Goal: Task Accomplishment & Management: Manage account settings

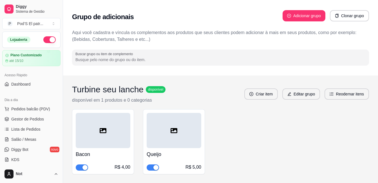
scroll to position [141, 0]
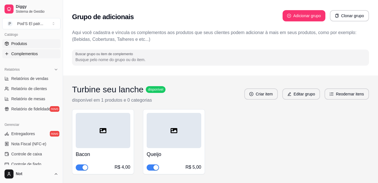
click at [29, 45] on link "Produtos" at bounding box center [31, 43] width 58 height 9
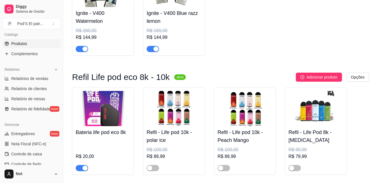
scroll to position [3463, 0]
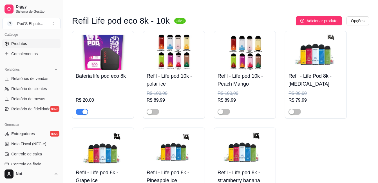
click at [172, 62] on img at bounding box center [174, 52] width 55 height 35
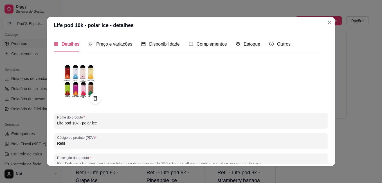
click at [76, 78] on img at bounding box center [79, 82] width 51 height 51
click at [75, 74] on img at bounding box center [79, 82] width 51 height 51
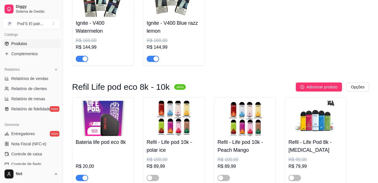
scroll to position [3350, 0]
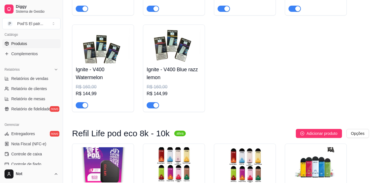
click at [14, 44] on span "Produtos" at bounding box center [19, 44] width 16 height 6
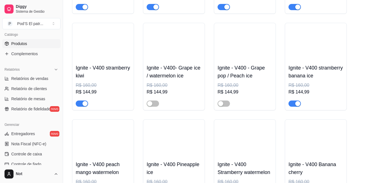
scroll to position [3153, 0]
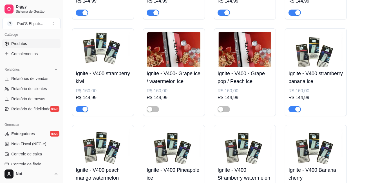
click at [33, 40] on link "Produtos" at bounding box center [31, 43] width 58 height 9
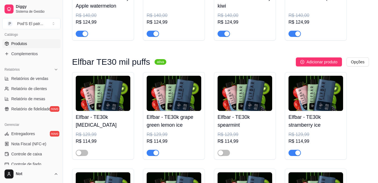
scroll to position [4480, 0]
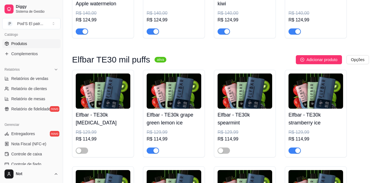
click at [99, 108] on img at bounding box center [103, 90] width 55 height 35
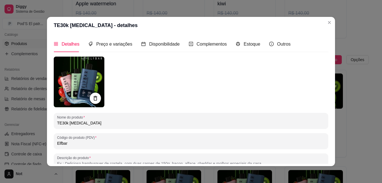
click at [176, 71] on div at bounding box center [191, 82] width 275 height 51
click at [322, 21] on header "TE30k [MEDICAL_DATA] - detalhes" at bounding box center [191, 25] width 288 height 17
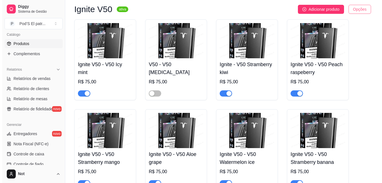
scroll to position [0, 0]
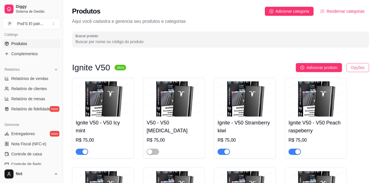
click at [353, 67] on html "Diggy Sistema de Gestão P Pod’S El patr ... Loja aberta Plano Customizado até 1…" at bounding box center [189, 91] width 378 height 183
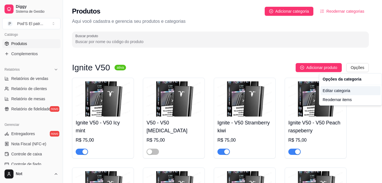
click at [339, 90] on div "Editar categoria" at bounding box center [351, 90] width 60 height 9
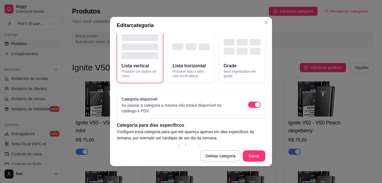
scroll to position [53, 0]
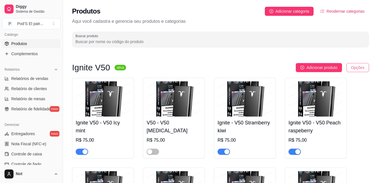
click at [356, 64] on html "Diggy Sistema de Gestão P Pod’S El patr ... Loja aberta Plano Customizado até 1…" at bounding box center [189, 91] width 378 height 183
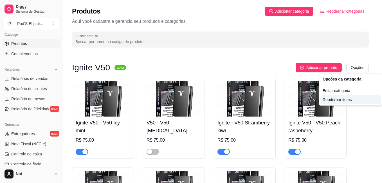
click at [345, 101] on div "Reodernar items" at bounding box center [351, 99] width 60 height 9
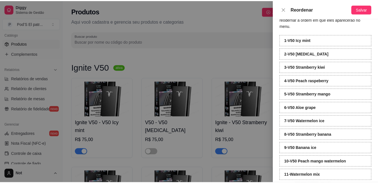
scroll to position [0, 0]
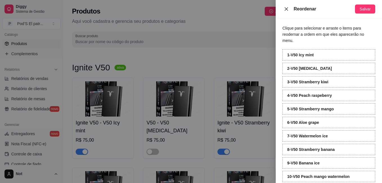
click at [289, 10] on button "Close" at bounding box center [287, 8] width 8 height 5
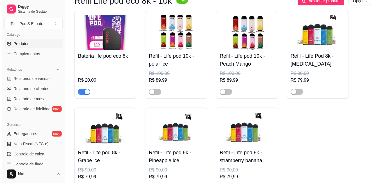
scroll to position [3473, 0]
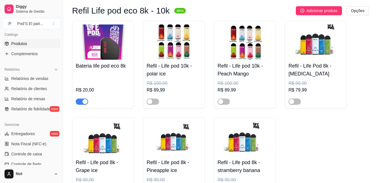
click at [170, 78] on h4 "Refil - Life pod 10k - polar ice" at bounding box center [174, 70] width 55 height 16
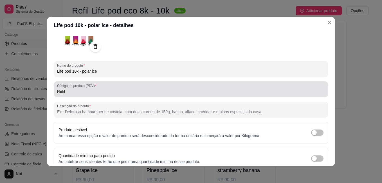
scroll to position [56, 0]
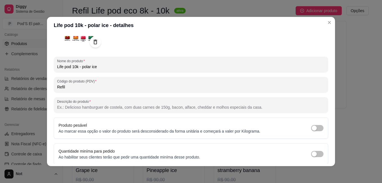
drag, startPoint x: 96, startPoint y: 67, endPoint x: 81, endPoint y: 68, distance: 15.2
click at [81, 68] on input "Life pod 10k - polar ice" at bounding box center [191, 67] width 268 height 6
click at [81, 69] on input "Life pod 10k - monster drink" at bounding box center [191, 67] width 268 height 6
click at [84, 67] on input "Life pod 10k - monster drink" at bounding box center [191, 67] width 268 height 6
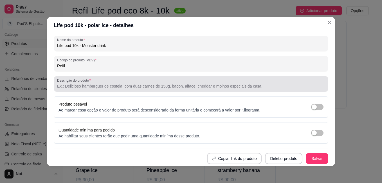
scroll to position [78, 0]
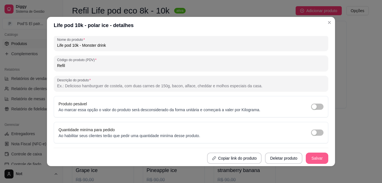
type input "Life pod 10k - Monster drink"
click at [309, 155] on button "Salvar" at bounding box center [317, 158] width 23 height 11
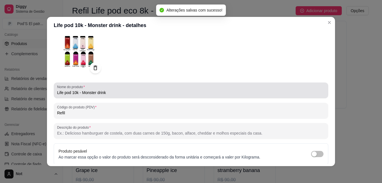
scroll to position [0, 0]
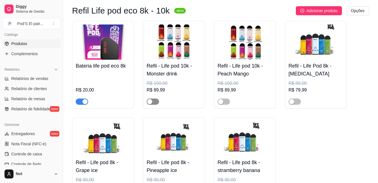
click at [155, 105] on span "button" at bounding box center [153, 102] width 12 height 6
click at [247, 88] on div "Refil - Life pod 10k - Peach Mango R$ 100,00 R$ 89,99" at bounding box center [245, 82] width 55 height 45
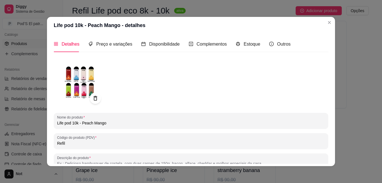
drag, startPoint x: 105, startPoint y: 123, endPoint x: 81, endPoint y: 122, distance: 24.2
click at [81, 122] on input "Life pod 10k - Peach Mango" at bounding box center [191, 123] width 268 height 6
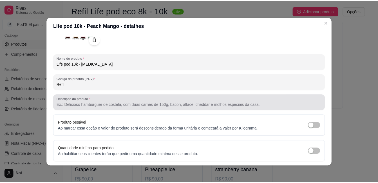
scroll to position [78, 0]
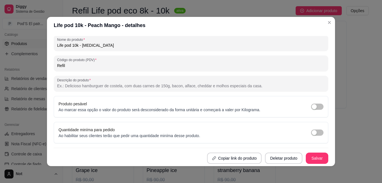
type input "Life pod 10k - [MEDICAL_DATA]"
click at [314, 157] on button "Salvar" at bounding box center [317, 158] width 22 height 11
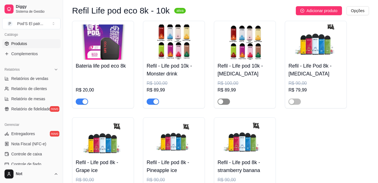
click at [227, 105] on span "button" at bounding box center [224, 102] width 12 height 6
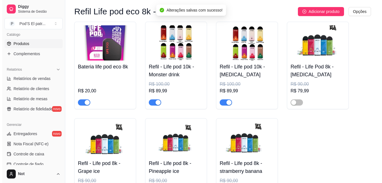
scroll to position [3445, 0]
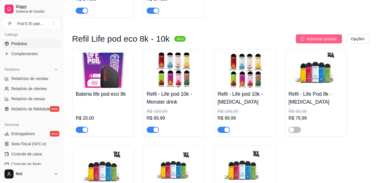
click at [320, 42] on span "Adicionar produto" at bounding box center [322, 39] width 31 height 6
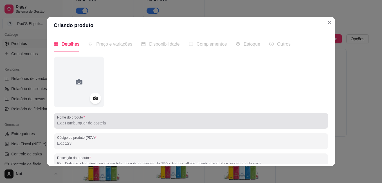
click at [82, 124] on input "Nome do produto" at bounding box center [191, 123] width 268 height 6
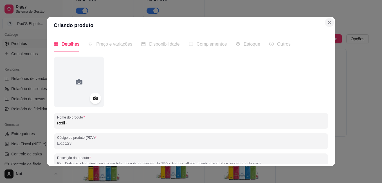
type input "Refil -"
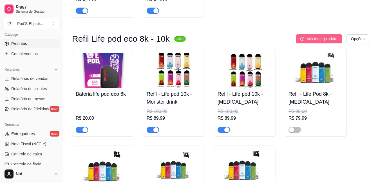
click at [312, 42] on span "Adicionar produto" at bounding box center [322, 39] width 31 height 6
drag, startPoint x: 176, startPoint y: 90, endPoint x: 230, endPoint y: 42, distance: 72.4
click at [309, 43] on button "Adicionar produto" at bounding box center [319, 38] width 46 height 9
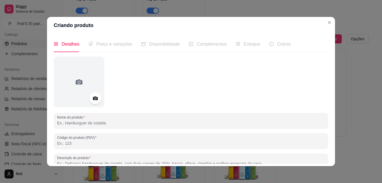
click at [95, 98] on icon at bounding box center [95, 99] width 5 height 4
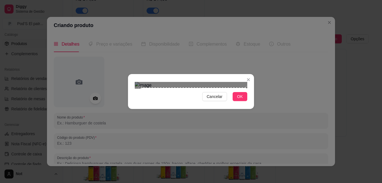
click at [258, 145] on div "Cancelar OK" at bounding box center [191, 91] width 382 height 183
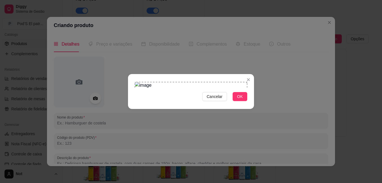
click at [122, 19] on div "Cancelar OK" at bounding box center [191, 91] width 382 height 183
click at [242, 100] on span "OK" at bounding box center [240, 96] width 6 height 6
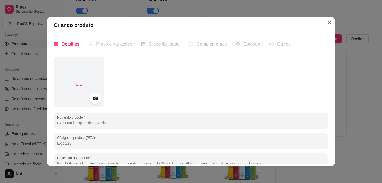
click at [115, 121] on input "Nome do produto" at bounding box center [191, 123] width 268 height 6
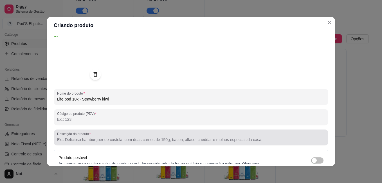
scroll to position [56, 0]
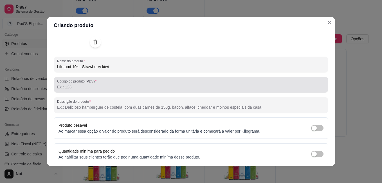
type input "Life pod 10k - Strawberry kiwi"
click at [108, 86] on input "Código do produto (PDV)" at bounding box center [191, 87] width 268 height 6
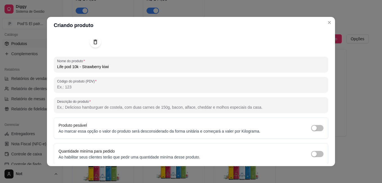
type input "I"
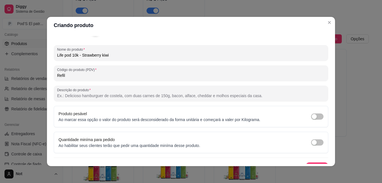
scroll to position [78, 0]
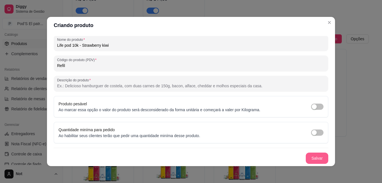
type input "Refil"
click at [306, 156] on button "Salvar" at bounding box center [317, 158] width 22 height 11
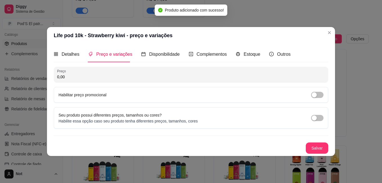
scroll to position [0, 0]
click at [86, 77] on input "0,00" at bounding box center [191, 77] width 268 height 6
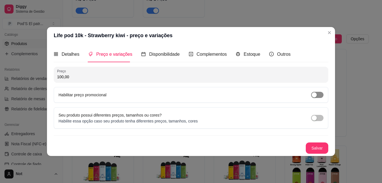
type input "100,00"
click at [318, 97] on span "button" at bounding box center [317, 95] width 12 height 6
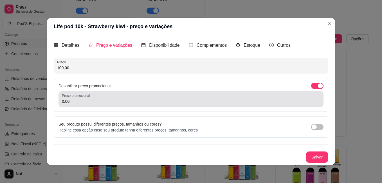
click at [73, 98] on div "0,00" at bounding box center [191, 98] width 258 height 11
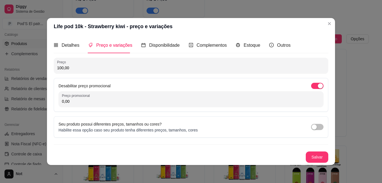
click at [73, 98] on div "0,00" at bounding box center [191, 98] width 258 height 11
click at [73, 100] on input "0,00" at bounding box center [191, 102] width 258 height 6
type input "89,99"
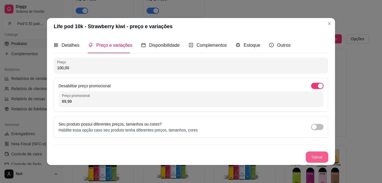
click at [313, 156] on button "Salvar" at bounding box center [317, 156] width 23 height 11
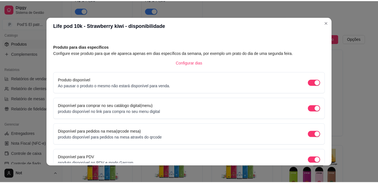
scroll to position [48, 0]
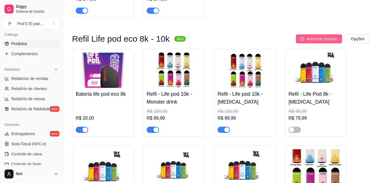
click at [323, 42] on span "Adicionar produto" at bounding box center [322, 39] width 31 height 6
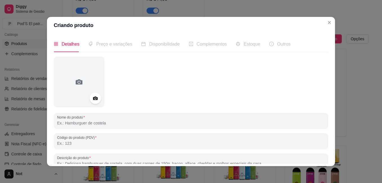
click at [331, 27] on header "Criando produto" at bounding box center [191, 25] width 288 height 17
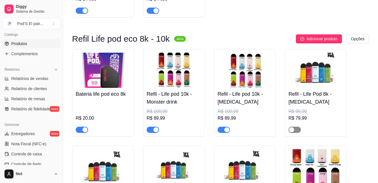
click at [297, 133] on span "button" at bounding box center [295, 130] width 12 height 6
click at [295, 133] on span "button" at bounding box center [295, 130] width 12 height 6
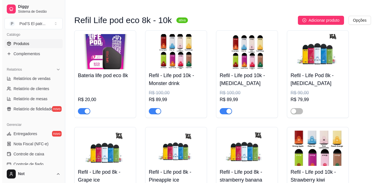
scroll to position [3473, 0]
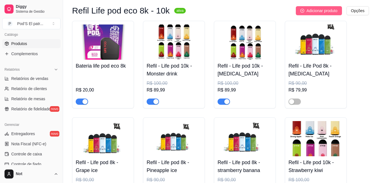
click at [310, 14] on span "Adicionar produto" at bounding box center [322, 11] width 31 height 6
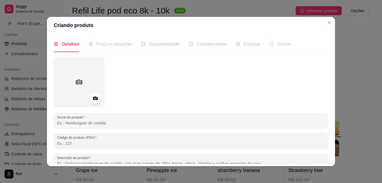
click at [93, 98] on icon at bounding box center [95, 99] width 5 height 4
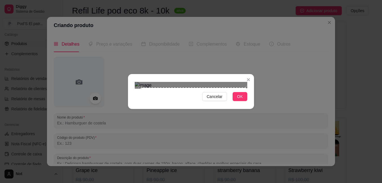
click at [256, 144] on div "Cancelar OK" at bounding box center [191, 91] width 382 height 183
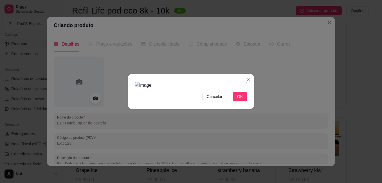
click at [124, 5] on div "Cancelar OK" at bounding box center [191, 91] width 382 height 183
click at [239, 100] on span "OK" at bounding box center [240, 96] width 6 height 6
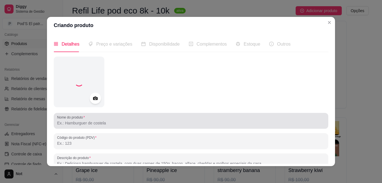
click at [128, 122] on input "Nome do produto" at bounding box center [191, 123] width 268 height 6
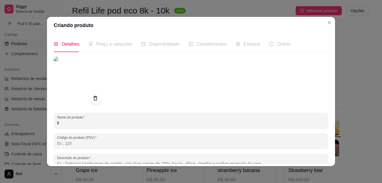
type input "l"
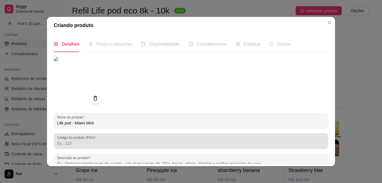
type input "Life pod - Miami Mint"
click at [90, 141] on input "Código do produto (PDV)" at bounding box center [191, 143] width 268 height 6
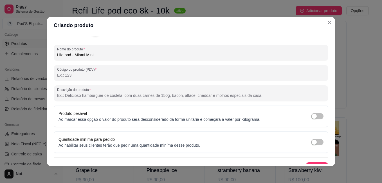
scroll to position [78, 0]
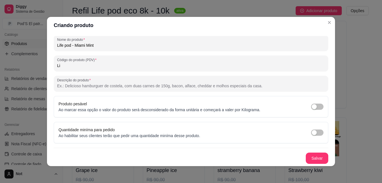
type input "L"
type input "Refil"
click at [317, 157] on button "Salvar" at bounding box center [317, 158] width 23 height 11
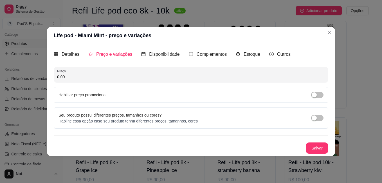
scroll to position [0, 0]
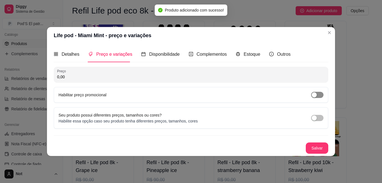
click at [314, 95] on div "button" at bounding box center [314, 94] width 5 height 5
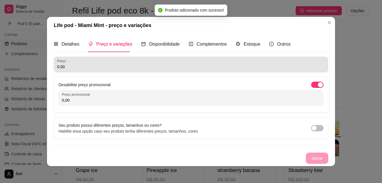
click at [97, 68] on input "0,00" at bounding box center [191, 67] width 268 height 6
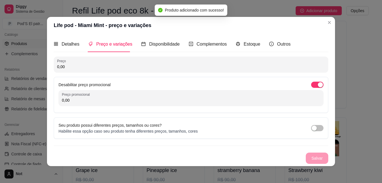
click at [97, 68] on input "0,00" at bounding box center [191, 67] width 268 height 6
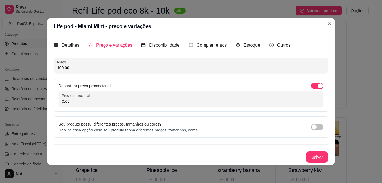
type input "100,00"
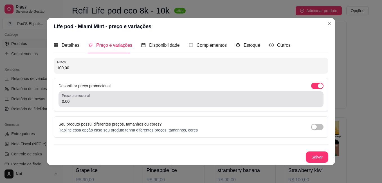
click at [78, 99] on input "0,00" at bounding box center [191, 102] width 258 height 6
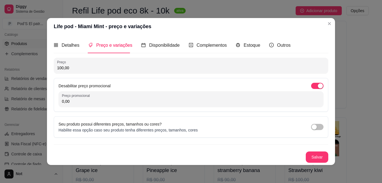
click at [78, 99] on input "0,00" at bounding box center [191, 102] width 258 height 6
type input "89,99"
click at [318, 159] on button "Salvar" at bounding box center [317, 156] width 23 height 11
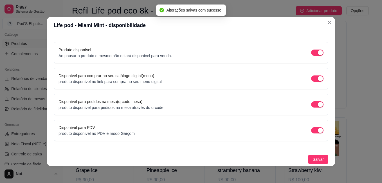
scroll to position [1, 0]
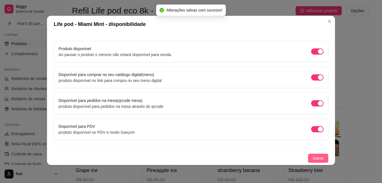
click at [316, 158] on span "Salvar" at bounding box center [318, 158] width 11 height 6
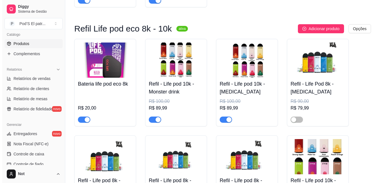
scroll to position [3445, 0]
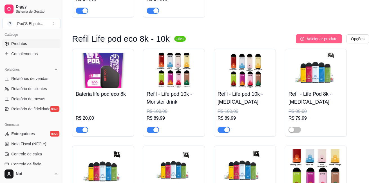
click at [312, 42] on span "Adicionar produto" at bounding box center [322, 39] width 31 height 6
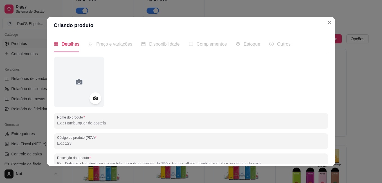
click at [93, 99] on icon at bounding box center [95, 99] width 5 height 4
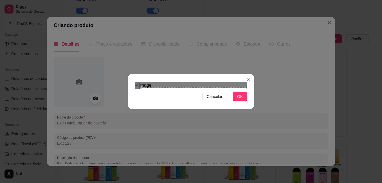
click at [256, 150] on div "Cancelar OK" at bounding box center [191, 91] width 382 height 183
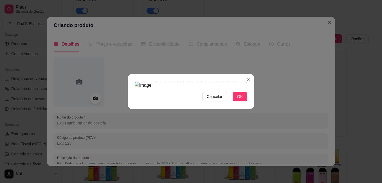
click at [114, 19] on div "Cancelar OK" at bounding box center [191, 91] width 382 height 183
click at [238, 100] on span "OK" at bounding box center [240, 96] width 6 height 6
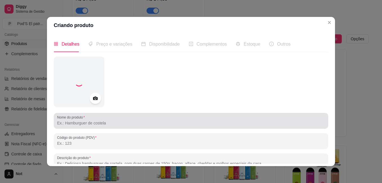
click at [117, 126] on input "Nome do produto" at bounding box center [191, 123] width 268 height 6
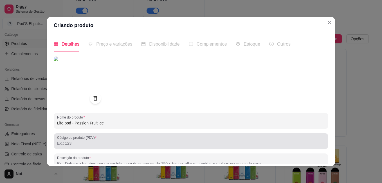
type input "Life pod - Passion Fruit ice"
click at [105, 134] on div "Código do produto (PDV)" at bounding box center [191, 141] width 275 height 16
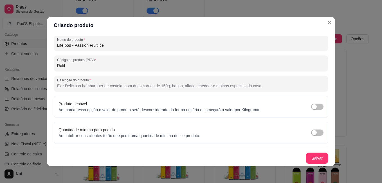
scroll to position [1, 0]
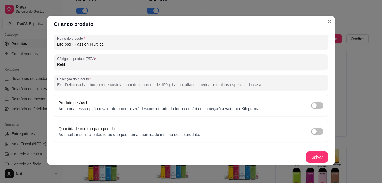
type input "Refil"
click at [306, 157] on button "Salvar" at bounding box center [317, 157] width 22 height 11
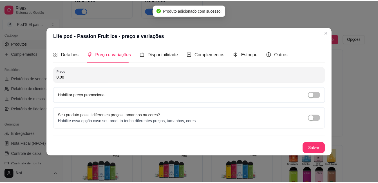
scroll to position [0, 0]
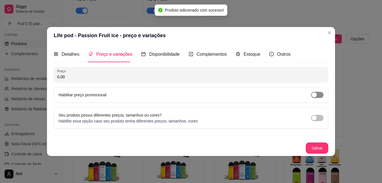
click at [317, 95] on button "button" at bounding box center [317, 95] width 12 height 6
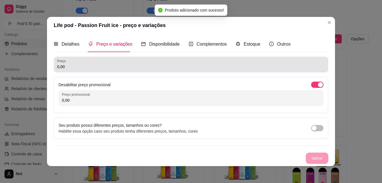
click at [85, 68] on input "0,00" at bounding box center [191, 67] width 268 height 6
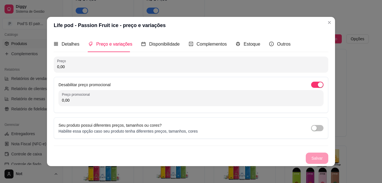
click at [85, 68] on input "0,00" at bounding box center [191, 67] width 268 height 6
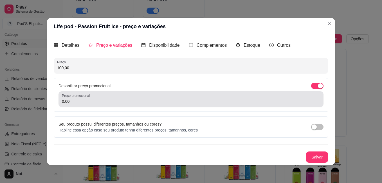
type input "100,00"
click at [85, 105] on div "Preço promocional 0,00" at bounding box center [191, 99] width 265 height 16
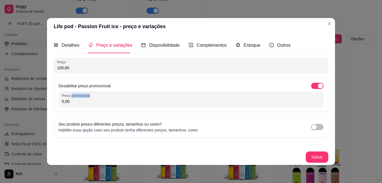
click at [85, 105] on div "Preço promocional 0,00" at bounding box center [191, 99] width 265 height 16
click at [81, 102] on input "0,00" at bounding box center [191, 102] width 258 height 6
type input "89,99"
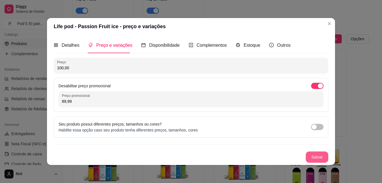
click at [315, 157] on button "Salvar" at bounding box center [317, 156] width 23 height 11
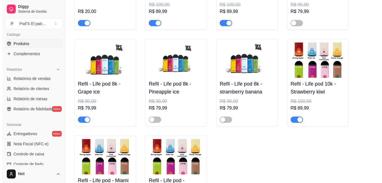
scroll to position [3557, 0]
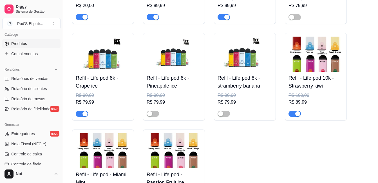
click at [180, 69] on img at bounding box center [174, 54] width 55 height 35
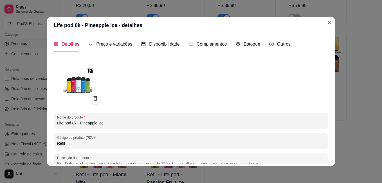
drag, startPoint x: 111, startPoint y: 123, endPoint x: 79, endPoint y: 120, distance: 32.2
click at [79, 120] on div "Life pod 8k - Pineapple ice" at bounding box center [191, 120] width 268 height 11
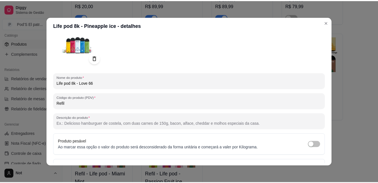
scroll to position [78, 0]
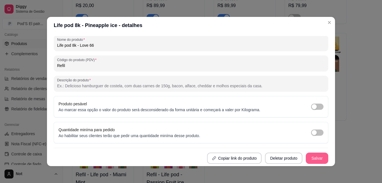
type input "Life pod 8k - Love 66"
click at [311, 158] on button "Salvar" at bounding box center [317, 158] width 23 height 11
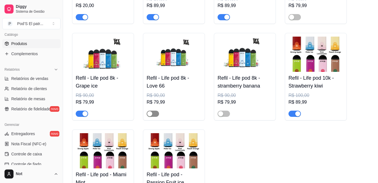
click at [151, 116] on div "button" at bounding box center [149, 113] width 5 height 5
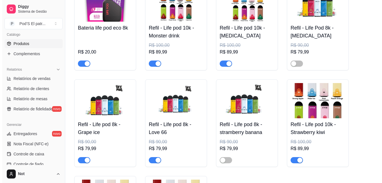
scroll to position [3501, 0]
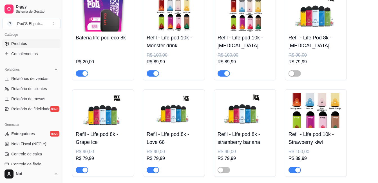
click at [247, 117] on img at bounding box center [245, 110] width 55 height 35
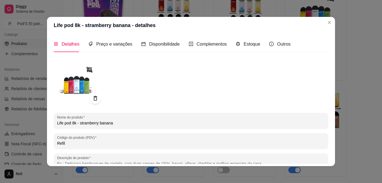
drag, startPoint x: 94, startPoint y: 121, endPoint x: 77, endPoint y: 121, distance: 16.9
click at [77, 121] on input "Life pod 8k - stramberry banana" at bounding box center [191, 123] width 268 height 6
click at [78, 121] on input "Life pod 8k - stramberry banana" at bounding box center [191, 123] width 268 height 6
drag, startPoint x: 78, startPoint y: 121, endPoint x: 124, endPoint y: 125, distance: 46.0
click at [124, 125] on input "Life pod 8k - stramberry banana" at bounding box center [191, 123] width 268 height 6
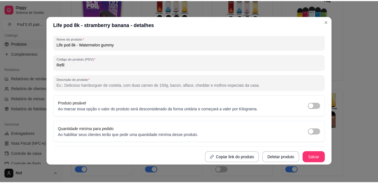
scroll to position [1, 0]
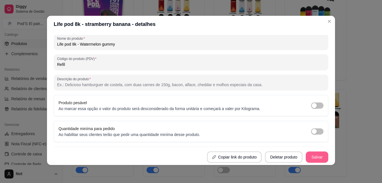
type input "Life pod 8k - Watermelon gummy"
click at [308, 155] on button "Salvar" at bounding box center [317, 156] width 23 height 11
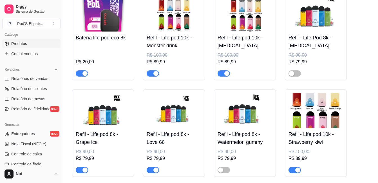
click at [314, 42] on div "Refil - Life Pod 8k - [MEDICAL_DATA] R$ 90,00 R$ 79,99" at bounding box center [316, 54] width 55 height 45
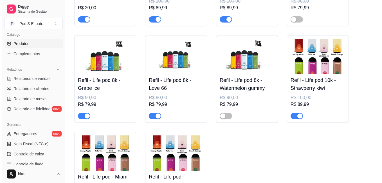
scroll to position [3557, 0]
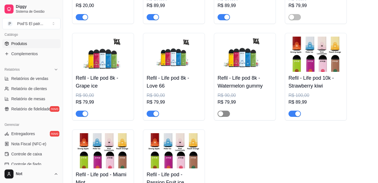
click at [222, 116] on div "button" at bounding box center [220, 113] width 5 height 5
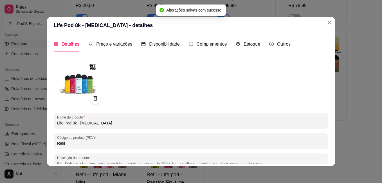
drag, startPoint x: 77, startPoint y: 122, endPoint x: 103, endPoint y: 118, distance: 26.2
click at [103, 118] on div "Life Pod 8k - [MEDICAL_DATA]" at bounding box center [191, 120] width 268 height 11
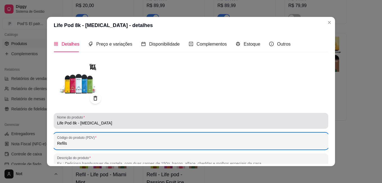
type input "Refil"
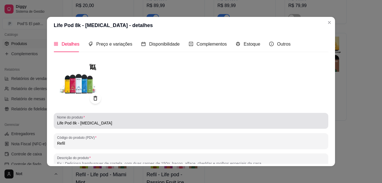
click at [104, 119] on div "Life Pod 8k - [MEDICAL_DATA]" at bounding box center [191, 120] width 268 height 11
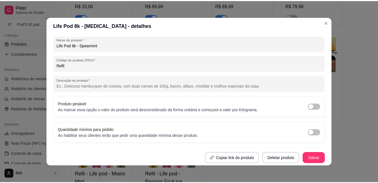
scroll to position [1, 0]
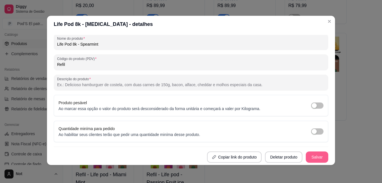
type input "Life Pod 8k - Spearmint"
click at [307, 159] on button "Salvar" at bounding box center [317, 156] width 23 height 11
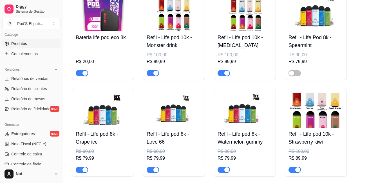
scroll to position [3501, 0]
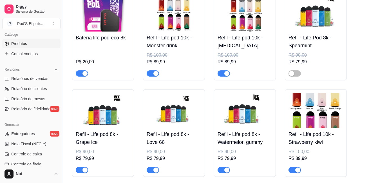
click at [290, 77] on div at bounding box center [316, 70] width 55 height 11
click at [296, 77] on span "button" at bounding box center [295, 73] width 12 height 6
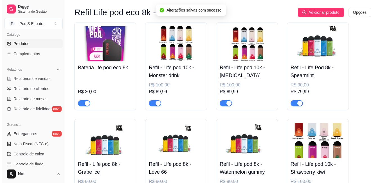
scroll to position [3417, 0]
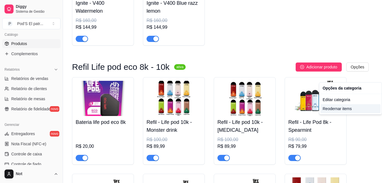
click at [338, 108] on div "Reodernar items" at bounding box center [351, 108] width 60 height 9
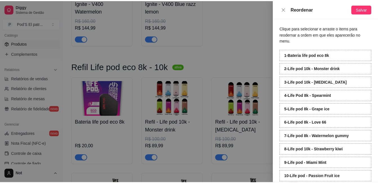
scroll to position [8, 0]
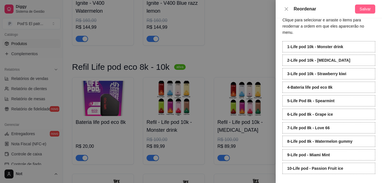
click at [369, 12] on button "Salvar" at bounding box center [365, 9] width 20 height 9
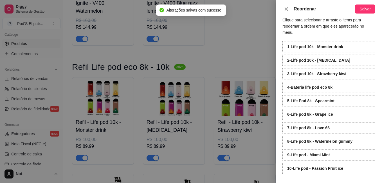
click at [284, 8] on button "Close" at bounding box center [287, 8] width 8 height 5
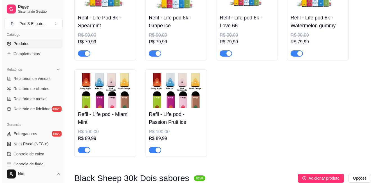
scroll to position [3642, 0]
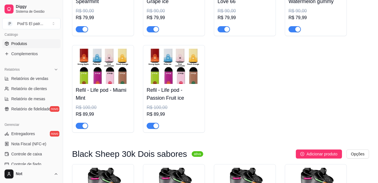
click at [109, 75] on img at bounding box center [103, 66] width 55 height 35
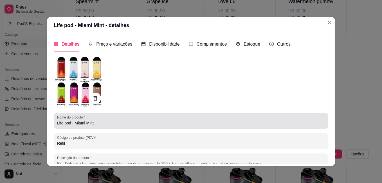
click at [69, 123] on input "Life pod - Miami Mint" at bounding box center [191, 123] width 268 height 6
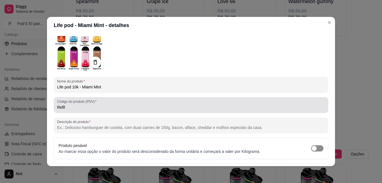
scroll to position [78, 0]
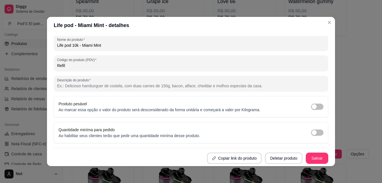
type input "Life pod 10k - Miami Mint"
click at [316, 155] on button "Salvar" at bounding box center [317, 158] width 22 height 11
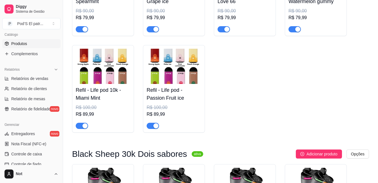
click at [178, 78] on img at bounding box center [174, 66] width 55 height 35
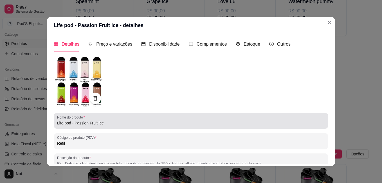
click at [68, 123] on input "Life pod - Passion Fruit ice" at bounding box center [191, 123] width 268 height 6
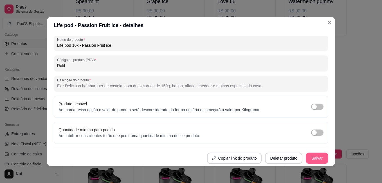
type input "Life pod 10k - Passion Fruit ice"
click at [306, 158] on button "Salvar" at bounding box center [317, 158] width 23 height 11
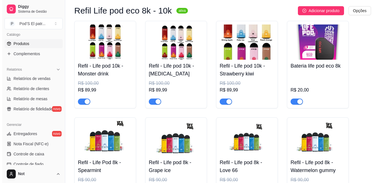
scroll to position [3417, 0]
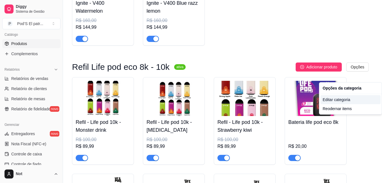
click at [344, 100] on div "Editar categoria" at bounding box center [351, 99] width 60 height 9
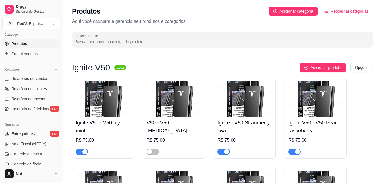
scroll to position [3402, 0]
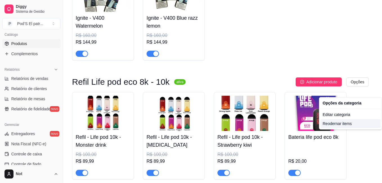
click at [338, 124] on div "Reodernar items" at bounding box center [351, 123] width 60 height 9
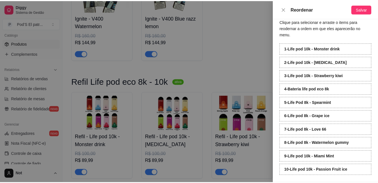
scroll to position [8, 0]
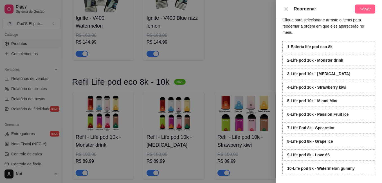
click at [366, 6] on span "Salvar" at bounding box center [365, 9] width 11 height 6
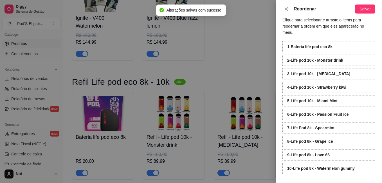
click at [288, 9] on icon "close" at bounding box center [286, 9] width 5 height 5
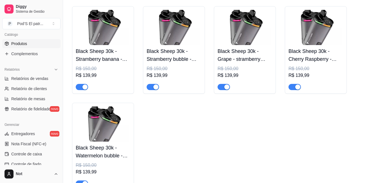
click at [236, 129] on div "Black sheep 30k - [MEDICAL_DATA] - Fresh mint R$ 150,00 R$ 139,99 Black sheep 3…" at bounding box center [220, 1] width 297 height 377
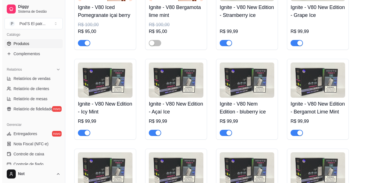
scroll to position [901, 0]
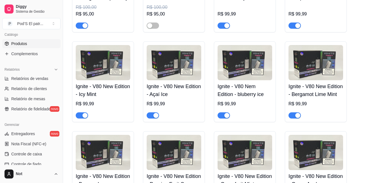
click at [249, 75] on img at bounding box center [245, 62] width 55 height 35
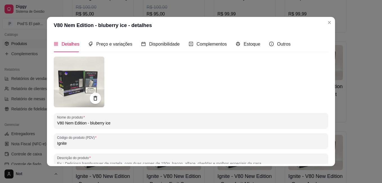
click at [90, 124] on input "V80 Nem Edition - bluberry ice" at bounding box center [191, 123] width 268 height 6
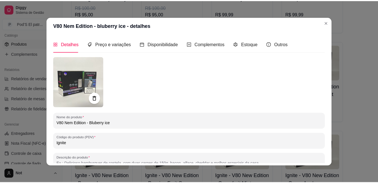
scroll to position [78, 0]
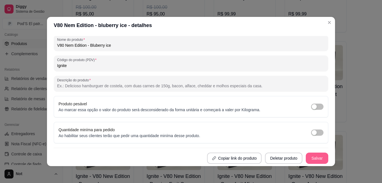
type input "V80 Nem Edition - Bluberry ice"
click at [306, 158] on button "Salvar" at bounding box center [317, 158] width 22 height 11
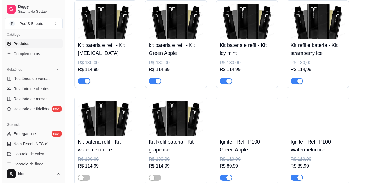
scroll to position [1239, 0]
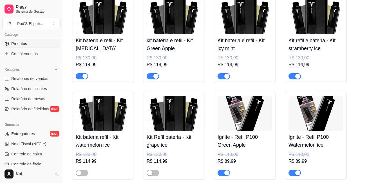
click at [236, 17] on img at bounding box center [245, 16] width 55 height 35
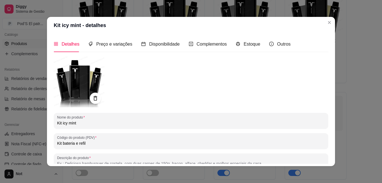
click at [62, 123] on input "Kit icy mint" at bounding box center [191, 123] width 268 height 6
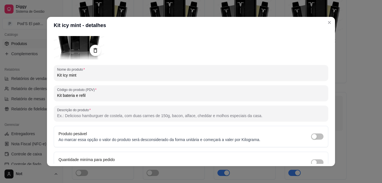
scroll to position [78, 0]
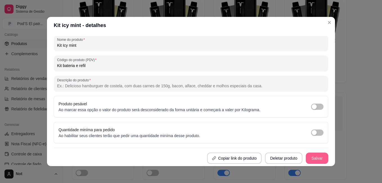
type input "Kit Icy mint"
click at [309, 159] on button "Salvar" at bounding box center [317, 158] width 23 height 11
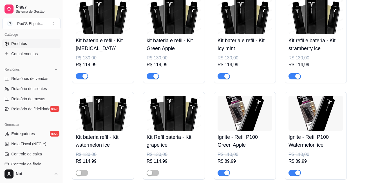
click at [317, 40] on h4 "Kit refil e bateria - Kit stramberry ice" at bounding box center [316, 45] width 55 height 16
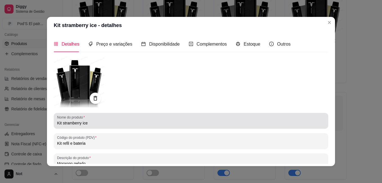
click at [63, 123] on input "Kit stramberry ice" at bounding box center [191, 123] width 268 height 6
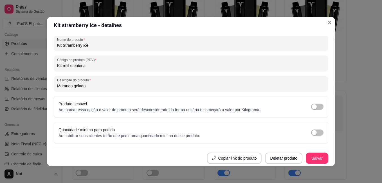
type input "Kit Stramberry ice"
click at [315, 163] on button "Salvar" at bounding box center [317, 158] width 22 height 11
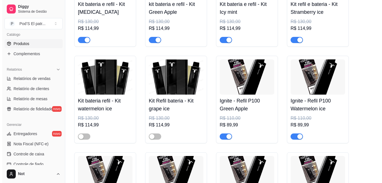
scroll to position [1295, 0]
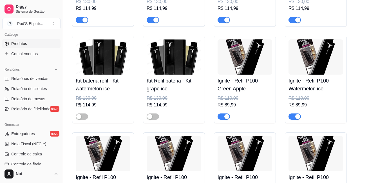
click at [98, 75] on img at bounding box center [103, 56] width 55 height 35
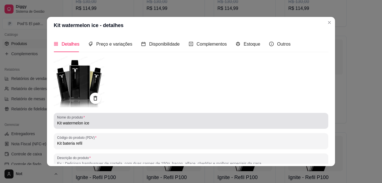
click at [63, 124] on input "Kit watermelon ice" at bounding box center [191, 123] width 268 height 6
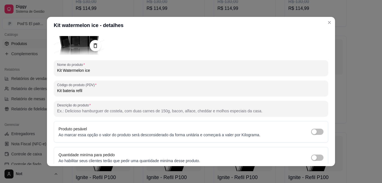
scroll to position [78, 0]
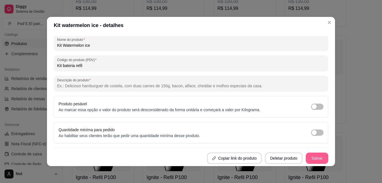
type input "Kit Watermelon ice"
click at [306, 156] on button "Salvar" at bounding box center [317, 158] width 22 height 11
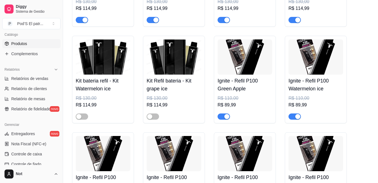
click at [192, 58] on img at bounding box center [174, 56] width 55 height 35
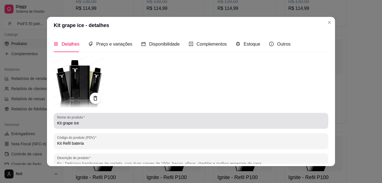
click at [63, 122] on input "Kit grape ice" at bounding box center [191, 123] width 268 height 6
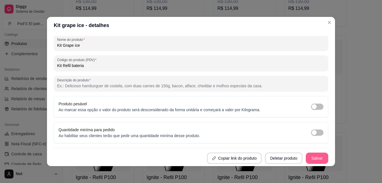
type input "Kit Grape ice"
click at [309, 161] on button "Salvar" at bounding box center [317, 158] width 22 height 11
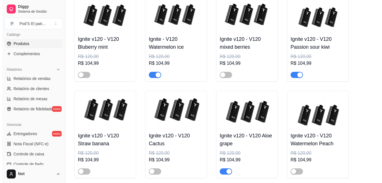
scroll to position [1774, 0]
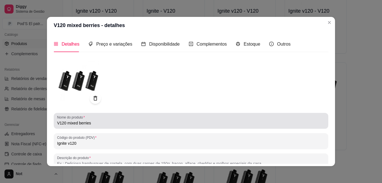
click at [67, 124] on input "V120 mixed berries" at bounding box center [191, 123] width 268 height 6
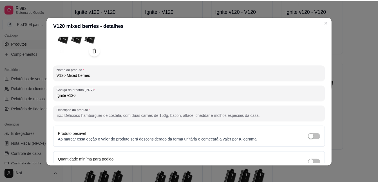
scroll to position [78, 0]
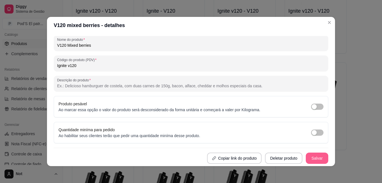
type input "V120 Mixed berries"
click at [313, 161] on button "Salvar" at bounding box center [317, 158] width 23 height 11
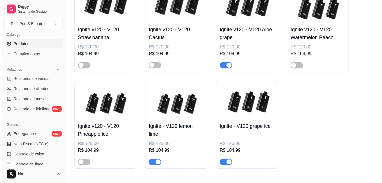
scroll to position [1886, 0]
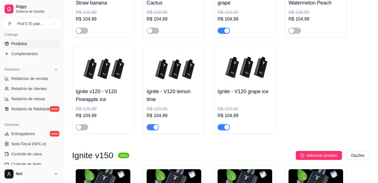
click at [237, 75] on img at bounding box center [245, 67] width 55 height 35
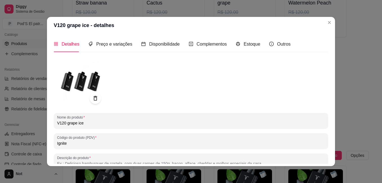
click at [67, 123] on input "V120 grape ice" at bounding box center [191, 123] width 268 height 6
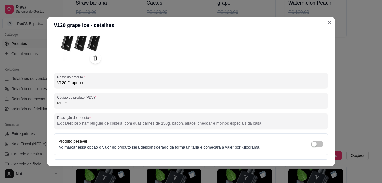
scroll to position [78, 0]
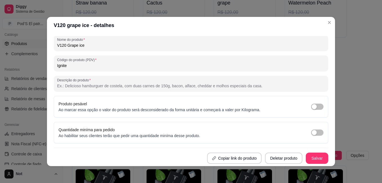
type input "V120 Grape ice"
click at [310, 159] on button "Salvar" at bounding box center [317, 158] width 22 height 11
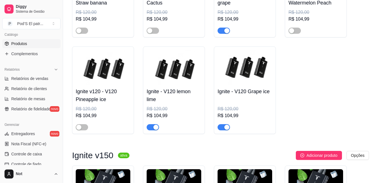
click at [191, 67] on img at bounding box center [174, 67] width 55 height 35
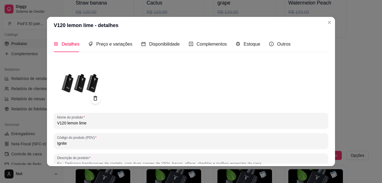
click at [66, 124] on input "V120 lemon lime" at bounding box center [191, 123] width 268 height 6
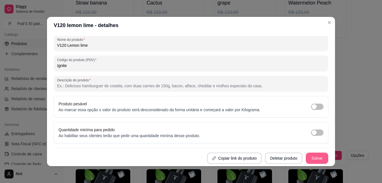
type input "V120 Lemon lime"
click at [306, 158] on button "Salvar" at bounding box center [317, 158] width 23 height 11
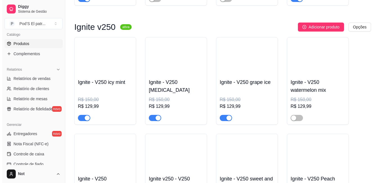
scroll to position [2337, 0]
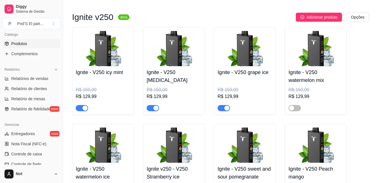
click at [122, 54] on img at bounding box center [103, 48] width 55 height 35
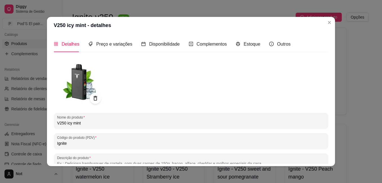
click at [67, 122] on input "V250 icy mint" at bounding box center [191, 123] width 268 height 6
click at [66, 122] on input "V250 icy mint" at bounding box center [191, 123] width 268 height 6
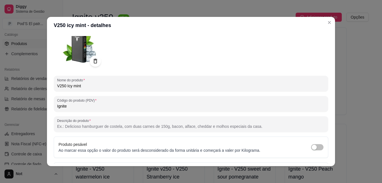
scroll to position [78, 0]
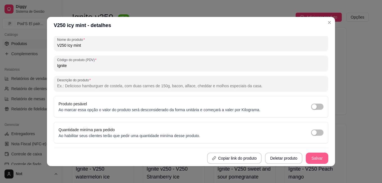
type input "V250 Icy mint"
click at [306, 154] on button "Salvar" at bounding box center [317, 158] width 23 height 11
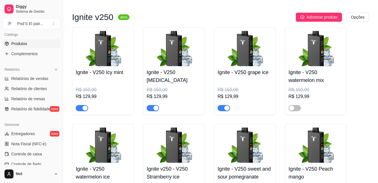
click at [267, 56] on img at bounding box center [245, 48] width 55 height 35
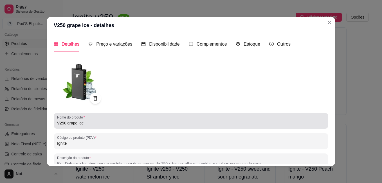
click at [66, 124] on input "V250 grape ice" at bounding box center [191, 123] width 268 height 6
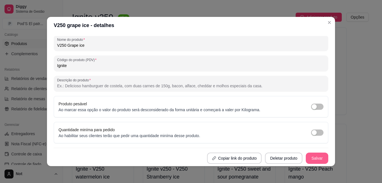
type input "V250 Grape ice"
click at [306, 160] on button "Salvar" at bounding box center [317, 158] width 22 height 11
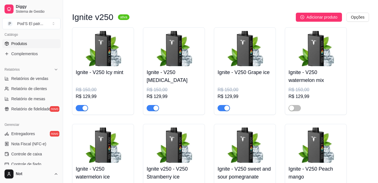
click at [310, 73] on div "Ignite - V250 watermelon mix R$ 150,00 R$ 129,99" at bounding box center [316, 88] width 55 height 45
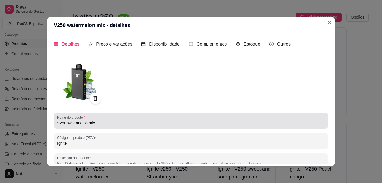
click at [68, 124] on input "V250 watermelon mix" at bounding box center [191, 123] width 268 height 6
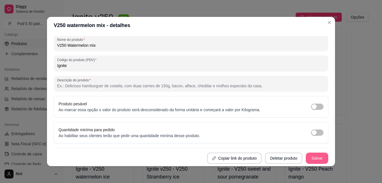
type input "V250 Watermelon mix"
click at [311, 161] on button "Salvar" at bounding box center [317, 158] width 23 height 11
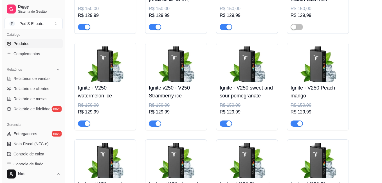
scroll to position [2421, 0]
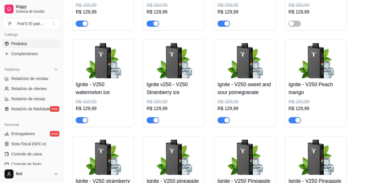
click at [100, 73] on img at bounding box center [103, 60] width 55 height 35
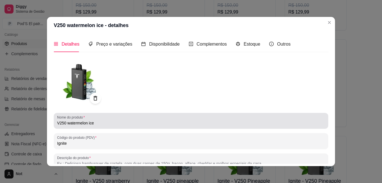
click at [68, 122] on input "V250 watermelon ice" at bounding box center [191, 123] width 268 height 6
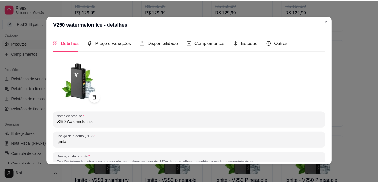
scroll to position [78, 0]
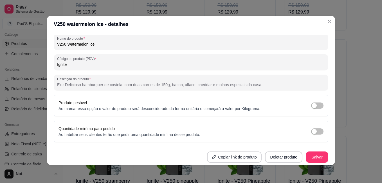
type input "V250 Watermelon ice"
click at [300, 151] on div "Nome do produto V250 Watermelon ice Código do produto (PDV) Ignite Descrição do…" at bounding box center [191, 70] width 275 height 185
click at [306, 152] on button "Salvar" at bounding box center [317, 157] width 22 height 11
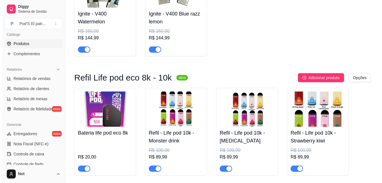
scroll to position [3434, 0]
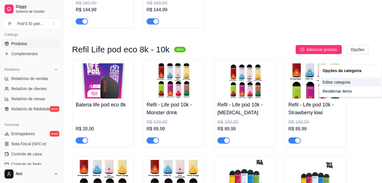
click at [334, 83] on div "Editar categoria" at bounding box center [351, 82] width 60 height 9
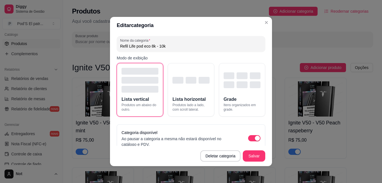
scroll to position [3402, 0]
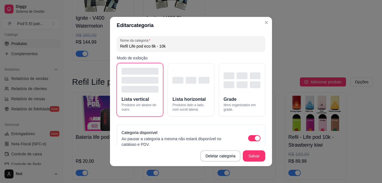
click at [165, 46] on input "Refil Life pod eco 8k - 10k" at bounding box center [191, 46] width 142 height 6
click at [169, 44] on input "Refil Life pod eco 8k - 10k" at bounding box center [191, 46] width 142 height 6
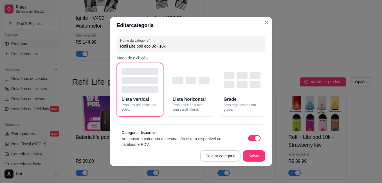
drag, startPoint x: 169, startPoint y: 44, endPoint x: 143, endPoint y: 46, distance: 25.7
click at [143, 46] on input "Refil Life pod eco 8k - 10k" at bounding box center [191, 46] width 142 height 6
click at [136, 47] on input "Refil Life pod eco 8k - 10k" at bounding box center [191, 46] width 142 height 6
drag, startPoint x: 125, startPoint y: 46, endPoint x: 108, endPoint y: 47, distance: 16.9
click at [110, 45] on div "Nome da categoria Refil Life pod eco 8k - 10k Modo de exibição Lista vertical P…" at bounding box center [191, 90] width 162 height 112
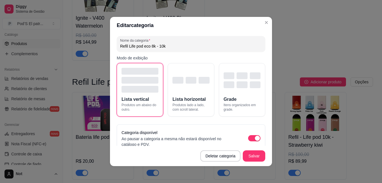
click at [120, 43] on div "Refil Life pod eco 8k - 10k" at bounding box center [191, 43] width 142 height 11
click at [121, 45] on input "Refil Life pod eco 8k - 10k" at bounding box center [191, 46] width 142 height 6
type input "Kit e refil Life pod eco 8k - 10k"
click at [251, 158] on button "Salvar" at bounding box center [254, 155] width 23 height 11
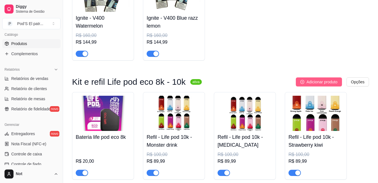
click at [318, 86] on button "Adicionar produto" at bounding box center [319, 81] width 46 height 9
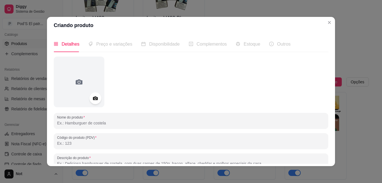
click at [95, 97] on icon at bounding box center [95, 99] width 5 height 4
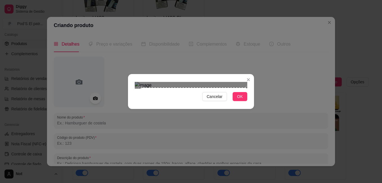
click at [269, 145] on div "Cancelar OK" at bounding box center [191, 91] width 382 height 183
click at [142, 88] on div "Use the arrow keys to move the crop selection area" at bounding box center [193, 141] width 107 height 107
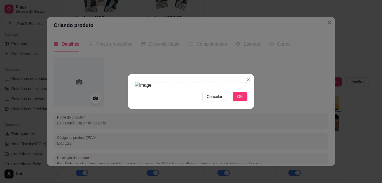
click at [119, 15] on div "Cancelar OK" at bounding box center [191, 91] width 382 height 183
click at [239, 100] on span "OK" at bounding box center [240, 96] width 6 height 6
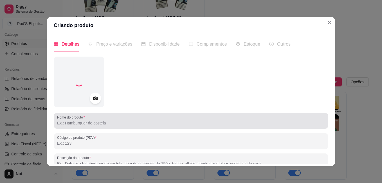
click at [109, 119] on div at bounding box center [191, 120] width 268 height 11
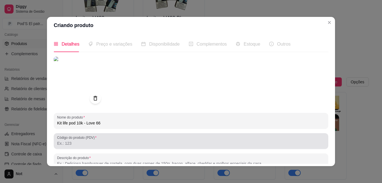
click at [85, 138] on label "Código do produto (PDV)" at bounding box center [77, 137] width 41 height 5
click at [85, 140] on input "Código do produto (PDV)" at bounding box center [191, 143] width 268 height 6
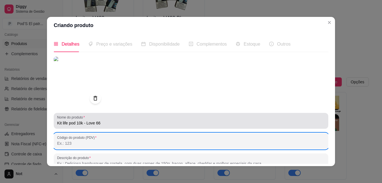
click at [63, 123] on input "Kit life pod 10k - Love 66" at bounding box center [191, 123] width 268 height 6
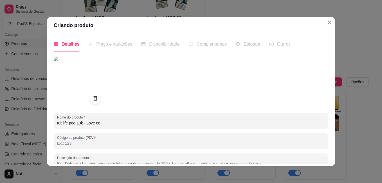
click at [63, 123] on input "Kit life pod 10k - Love 66" at bounding box center [191, 123] width 268 height 6
click at [62, 123] on input "Kit life pod 10k - Love 66" at bounding box center [191, 123] width 268 height 6
drag, startPoint x: 62, startPoint y: 123, endPoint x: 33, endPoint y: 117, distance: 30.1
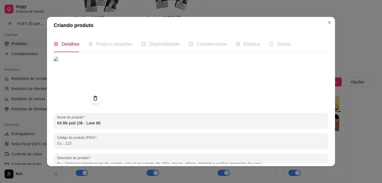
click at [39, 123] on div "Criando produto Detalhes Preço e variações Disponibilidade Complementos Estoque…" at bounding box center [191, 91] width 382 height 183
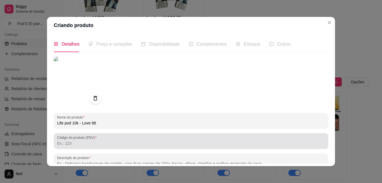
type input "Life pod 10k - Love 66"
click at [77, 145] on input "Código do produto (PDV)" at bounding box center [191, 143] width 268 height 6
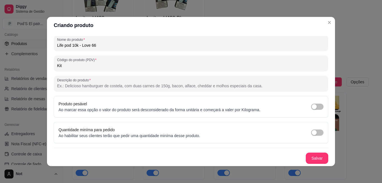
scroll to position [1, 0]
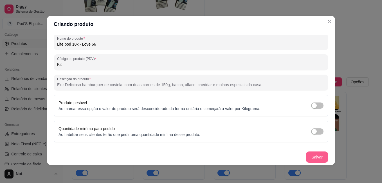
type input "Kit"
click at [306, 153] on button "Salvar" at bounding box center [317, 156] width 23 height 11
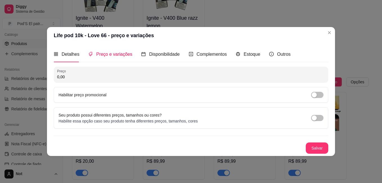
scroll to position [0, 0]
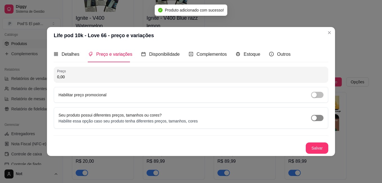
click at [321, 116] on span "button" at bounding box center [317, 118] width 12 height 6
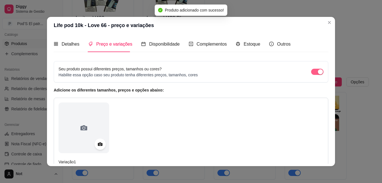
click at [318, 70] on div "button" at bounding box center [320, 71] width 5 height 5
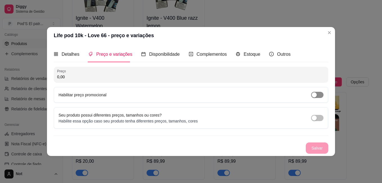
click at [319, 93] on span "button" at bounding box center [317, 95] width 12 height 6
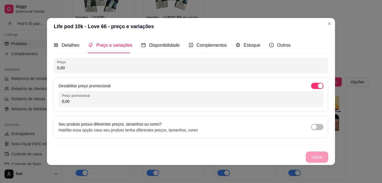
click at [76, 69] on input "0,00" at bounding box center [191, 68] width 268 height 6
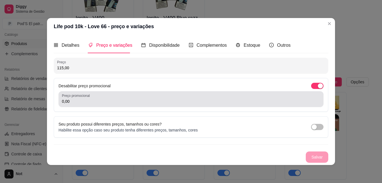
click at [87, 103] on input "0,00" at bounding box center [191, 102] width 258 height 6
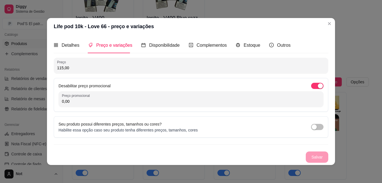
click at [87, 103] on input "0,00" at bounding box center [191, 102] width 258 height 6
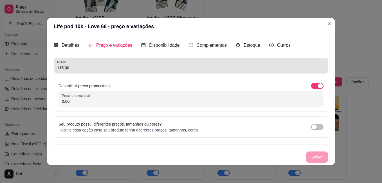
click at [74, 68] on input "115,00" at bounding box center [191, 68] width 268 height 6
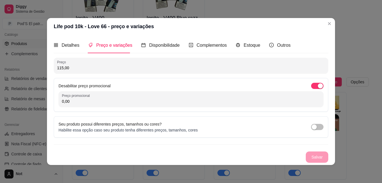
click at [74, 68] on input "115,00" at bounding box center [191, 68] width 268 height 6
type input "115,00"
click at [316, 83] on span "button" at bounding box center [317, 86] width 12 height 6
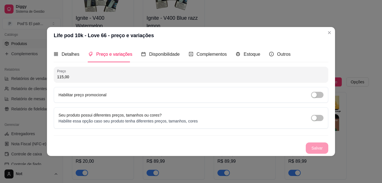
click at [314, 147] on div "Salvar" at bounding box center [191, 147] width 275 height 11
click at [125, 88] on div "Habilitar preço promocional" at bounding box center [191, 95] width 275 height 16
click at [323, 148] on div "Salvar" at bounding box center [191, 147] width 275 height 11
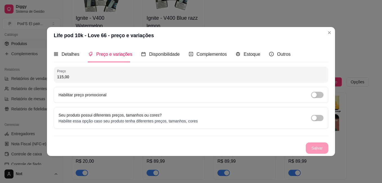
click at [323, 148] on div "Salvar" at bounding box center [191, 147] width 275 height 11
drag, startPoint x: 323, startPoint y: 148, endPoint x: 248, endPoint y: 152, distance: 74.5
click at [249, 152] on div "Salvar" at bounding box center [191, 147] width 275 height 11
click at [66, 50] on div "Detalhes" at bounding box center [67, 54] width 26 height 16
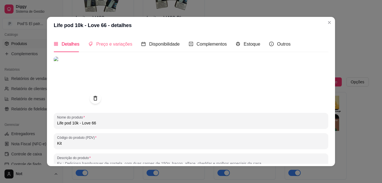
click at [101, 48] on div "Preço e variações" at bounding box center [110, 44] width 44 height 16
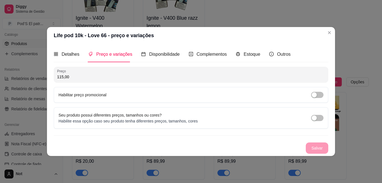
click at [317, 145] on div "Salvar" at bounding box center [191, 147] width 275 height 11
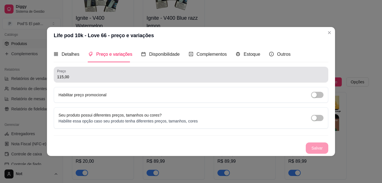
click at [77, 78] on input "115,00" at bounding box center [191, 77] width 268 height 6
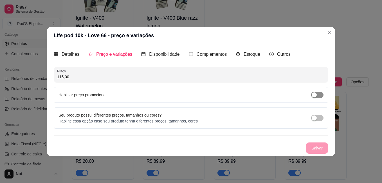
click at [315, 94] on div "button" at bounding box center [314, 94] width 5 height 5
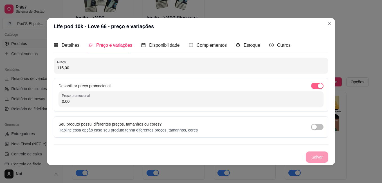
click at [320, 85] on div "button" at bounding box center [320, 85] width 5 height 5
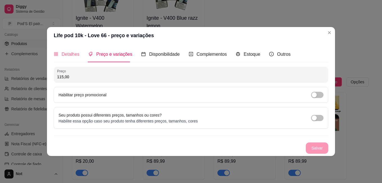
click at [62, 58] on div "Detalhes" at bounding box center [67, 54] width 26 height 16
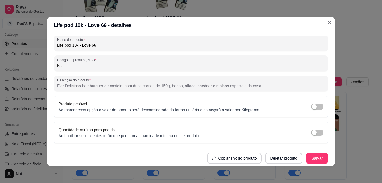
scroll to position [1, 0]
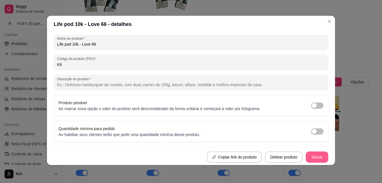
click at [315, 157] on button "Salvar" at bounding box center [317, 156] width 23 height 11
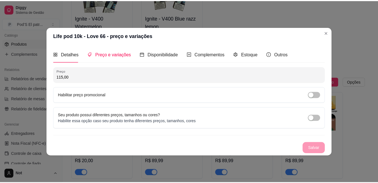
scroll to position [0, 0]
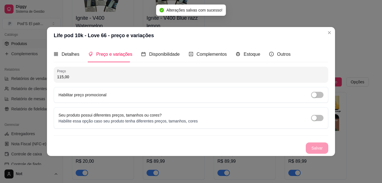
drag, startPoint x: 73, startPoint y: 74, endPoint x: 12, endPoint y: 86, distance: 62.8
click at [12, 86] on div "Life pod 10k - Love 66 - preço e variações Detalhes Preço e variações Disponibi…" at bounding box center [191, 91] width 382 height 183
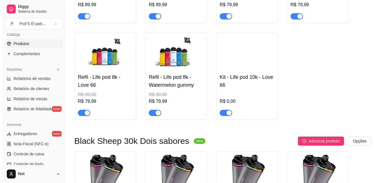
scroll to position [3655, 0]
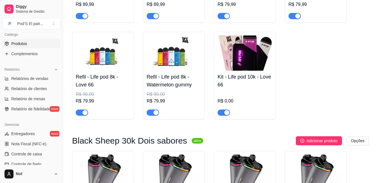
click at [242, 61] on img at bounding box center [245, 52] width 55 height 35
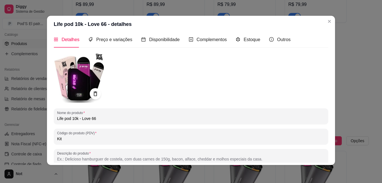
scroll to position [0, 0]
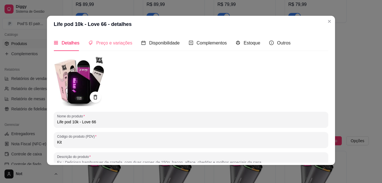
click at [110, 48] on div "Preço e variações" at bounding box center [110, 43] width 44 height 16
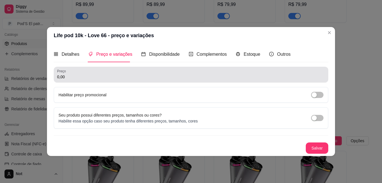
click at [253, 77] on input "0,00" at bounding box center [191, 77] width 268 height 6
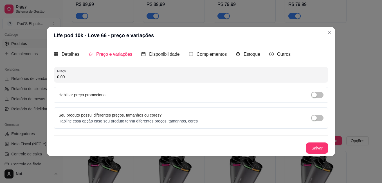
click at [253, 77] on input "0,00" at bounding box center [191, 77] width 268 height 6
type input "115,00"
click at [321, 151] on button "Salvar" at bounding box center [317, 148] width 22 height 11
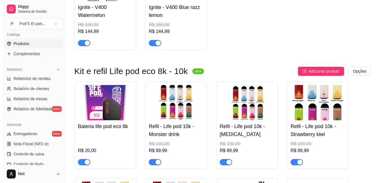
scroll to position [3402, 0]
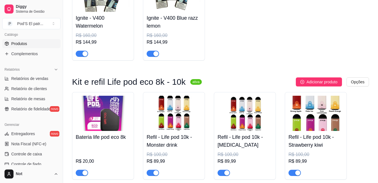
click at [310, 85] on span "Adicionar produto" at bounding box center [322, 82] width 31 height 6
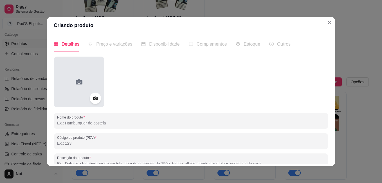
click at [92, 90] on div at bounding box center [79, 82] width 51 height 51
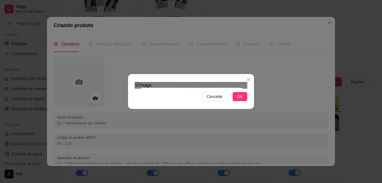
click at [257, 140] on div "Cancelar OK" at bounding box center [191, 91] width 382 height 183
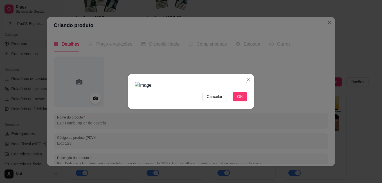
click at [122, 15] on div "Cancelar OK" at bounding box center [191, 91] width 382 height 183
click at [239, 100] on span "OK" at bounding box center [240, 96] width 6 height 6
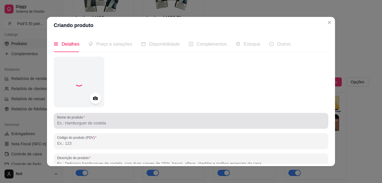
click at [126, 121] on input "Nome do produto" at bounding box center [191, 123] width 268 height 6
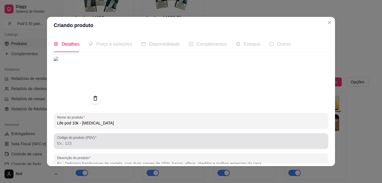
type input "Life pod 10k - [MEDICAL_DATA]"
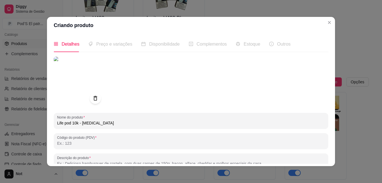
click at [176, 146] on input "Código do produto (PDV)" at bounding box center [191, 143] width 268 height 6
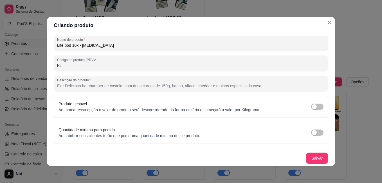
scroll to position [1, 0]
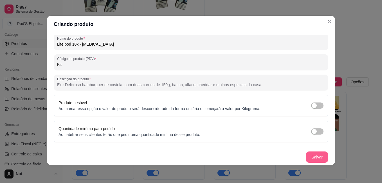
type input "Kit"
click at [313, 155] on button "Salvar" at bounding box center [317, 156] width 23 height 11
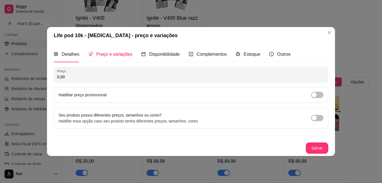
scroll to position [0, 0]
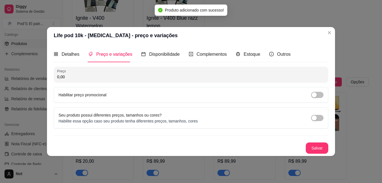
click at [75, 77] on input "0,00" at bounding box center [191, 77] width 268 height 6
click at [73, 77] on input "0,00" at bounding box center [191, 77] width 268 height 6
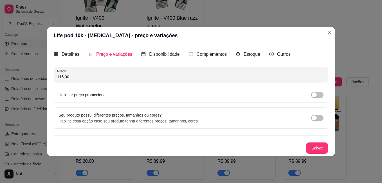
type input "115,00"
click at [309, 148] on button "Salvar" at bounding box center [317, 148] width 22 height 11
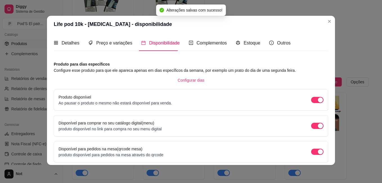
scroll to position [48, 0]
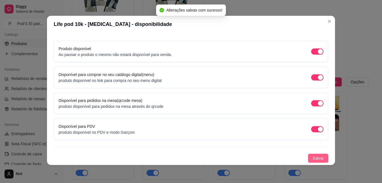
click at [314, 157] on span "Salvar" at bounding box center [318, 158] width 11 height 6
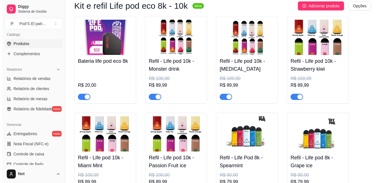
scroll to position [3402, 0]
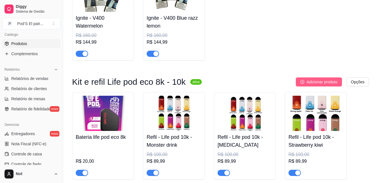
click at [314, 85] on span "Adicionar produto" at bounding box center [322, 82] width 31 height 6
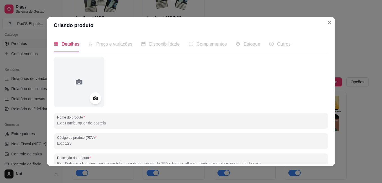
click at [92, 96] on icon at bounding box center [95, 98] width 6 height 6
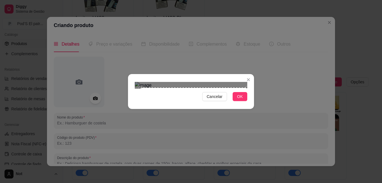
click at [256, 138] on div "Cancelar OK" at bounding box center [191, 91] width 382 height 183
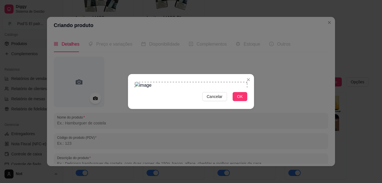
click at [121, 14] on div "Cancelar OK" at bounding box center [191, 91] width 382 height 183
click at [244, 101] on button "OK" at bounding box center [240, 96] width 15 height 9
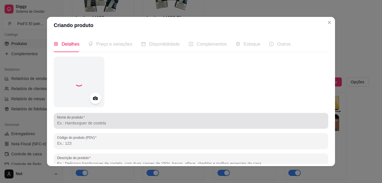
click at [108, 120] on div at bounding box center [191, 120] width 268 height 11
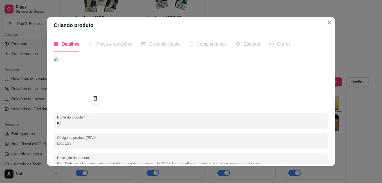
type input "K"
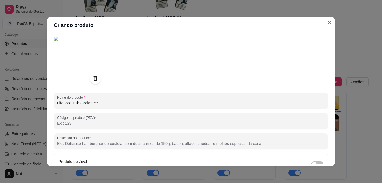
scroll to position [28, 0]
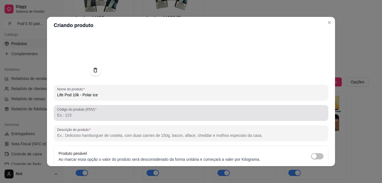
type input "Life Pod 10k - Polar ice"
click at [70, 116] on input "Código do produto (PDV)" at bounding box center [191, 115] width 268 height 6
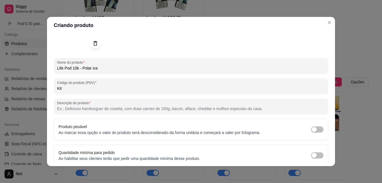
scroll to position [78, 0]
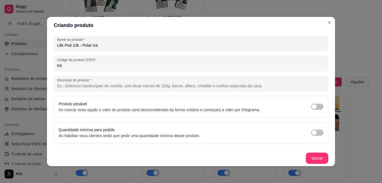
type input "Kit"
click at [312, 157] on button "Salvar" at bounding box center [317, 158] width 22 height 11
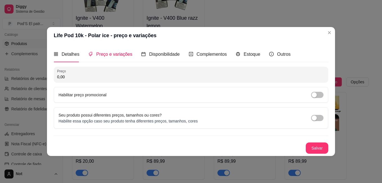
scroll to position [0, 0]
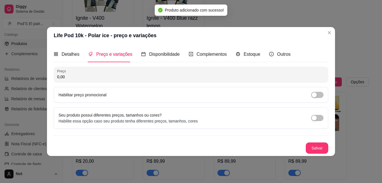
click at [72, 81] on div "Preço 0,00" at bounding box center [191, 75] width 275 height 16
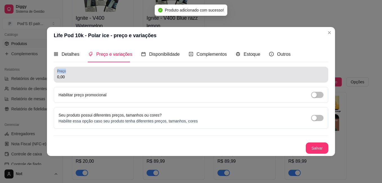
click at [72, 81] on div "Preço 0,00" at bounding box center [191, 75] width 275 height 16
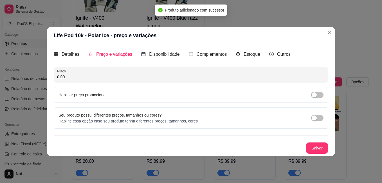
click at [75, 77] on input "0,00" at bounding box center [191, 77] width 268 height 6
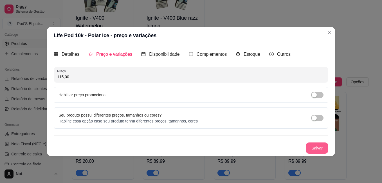
type input "115,00"
click at [312, 145] on button "Salvar" at bounding box center [317, 147] width 23 height 11
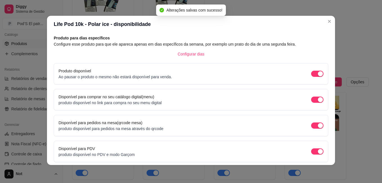
scroll to position [48, 0]
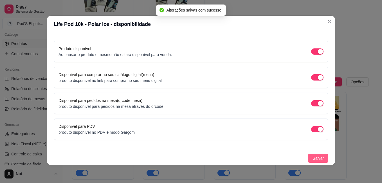
click at [320, 160] on button "Salvar" at bounding box center [318, 158] width 20 height 9
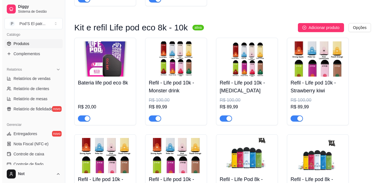
scroll to position [3402, 0]
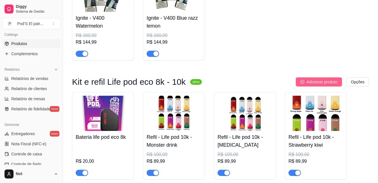
click at [330, 85] on span "Adicionar produto" at bounding box center [322, 82] width 31 height 6
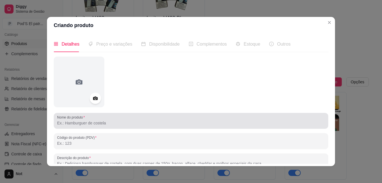
click at [110, 116] on div at bounding box center [191, 120] width 268 height 11
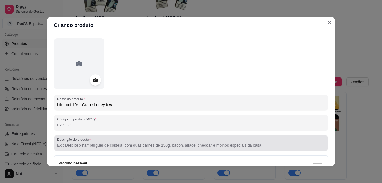
scroll to position [28, 0]
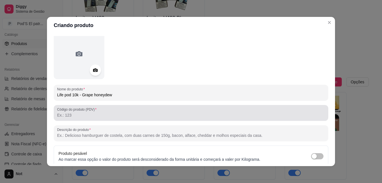
type input "Life pod 10k - Grape honeydew"
click at [81, 116] on input "Código do produto (PDV)" at bounding box center [191, 115] width 268 height 6
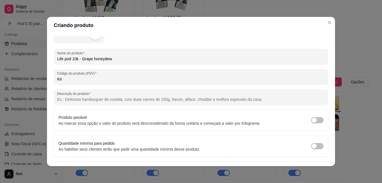
scroll to position [78, 0]
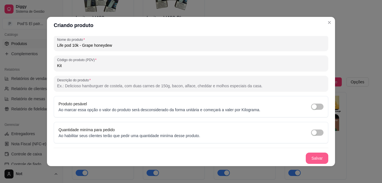
type input "Kit"
click at [316, 160] on button "Salvar" at bounding box center [317, 158] width 23 height 11
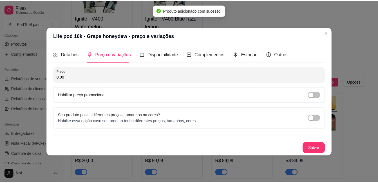
scroll to position [0, 0]
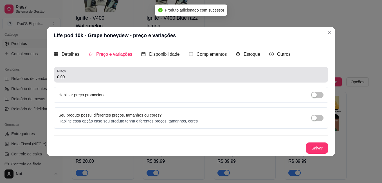
click at [88, 81] on div "Preço 0,00" at bounding box center [191, 75] width 275 height 16
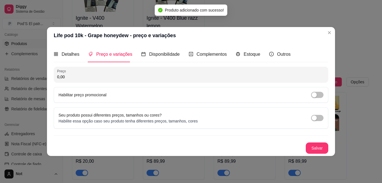
click at [79, 75] on input "0,00" at bounding box center [191, 77] width 268 height 6
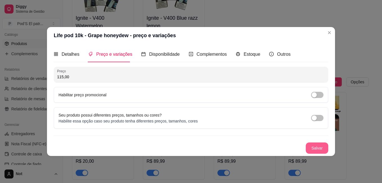
type input "115,00"
click at [322, 150] on button "Salvar" at bounding box center [317, 147] width 23 height 11
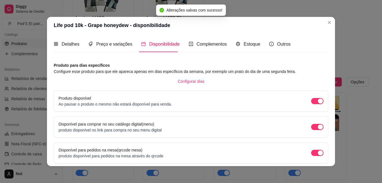
click at [322, 25] on header "Life pod 10k - Grape honeydew - disponibilidade" at bounding box center [191, 25] width 288 height 17
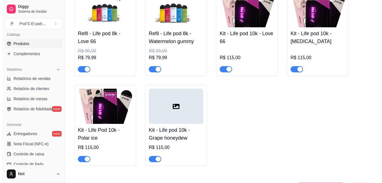
scroll to position [3739, 0]
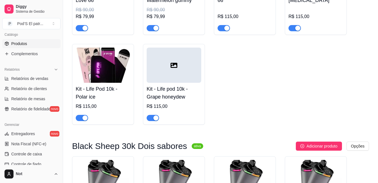
click at [166, 77] on div at bounding box center [174, 65] width 55 height 35
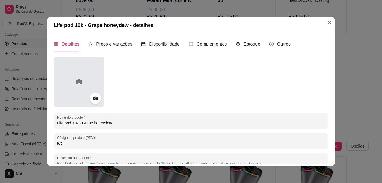
click at [100, 96] on div at bounding box center [79, 82] width 51 height 51
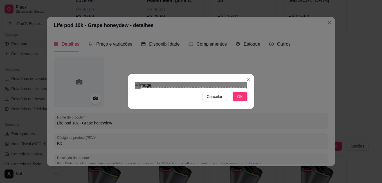
click at [277, 151] on div "Cancelar OK" at bounding box center [191, 91] width 382 height 183
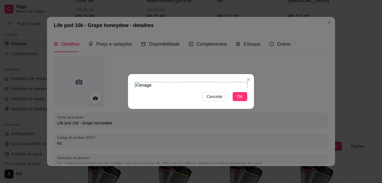
click at [129, 74] on section "Cancelar OK" at bounding box center [191, 91] width 126 height 35
click at [242, 100] on span "OK" at bounding box center [240, 96] width 6 height 6
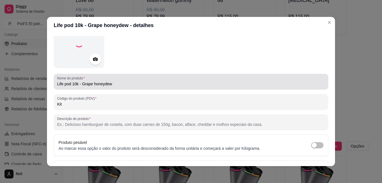
scroll to position [78, 0]
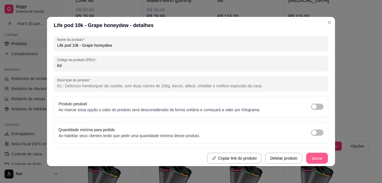
click at [307, 162] on button "Salvar" at bounding box center [317, 158] width 22 height 11
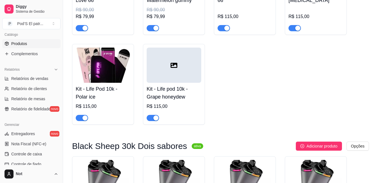
click at [182, 75] on div at bounding box center [174, 65] width 55 height 35
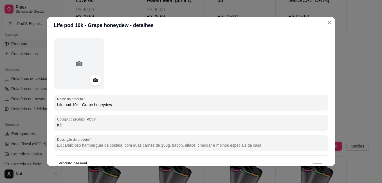
scroll to position [28, 0]
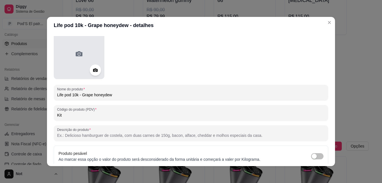
click at [94, 77] on div at bounding box center [79, 53] width 51 height 51
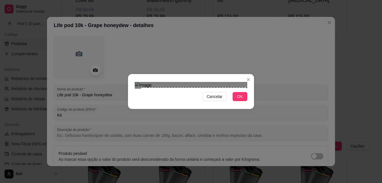
click at [252, 103] on div "Cancelar OK" at bounding box center [191, 92] width 126 height 24
click at [129, 21] on div "Cancelar OK" at bounding box center [191, 91] width 382 height 183
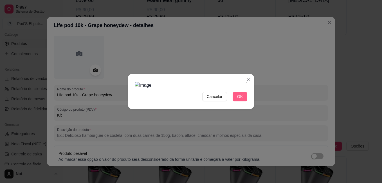
click at [240, 100] on span "OK" at bounding box center [240, 96] width 6 height 6
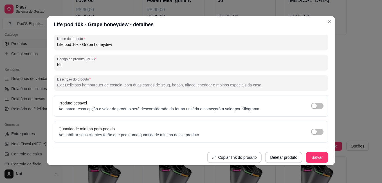
scroll to position [1, 0]
click at [308, 154] on button "Salvar" at bounding box center [317, 157] width 22 height 11
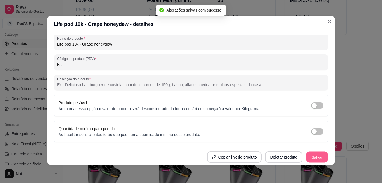
click at [306, 154] on button "Salvar" at bounding box center [317, 157] width 22 height 11
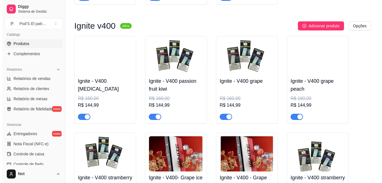
scroll to position [3036, 0]
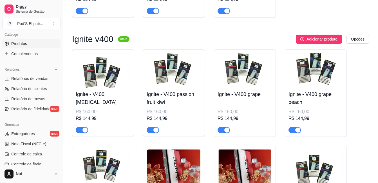
click at [109, 85] on img at bounding box center [103, 70] width 55 height 35
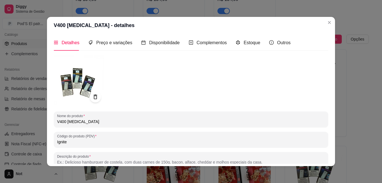
scroll to position [0, 0]
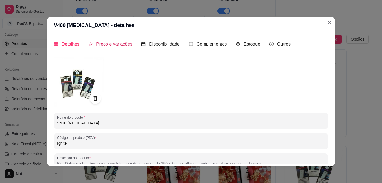
click at [119, 43] on span "Preço e variações" at bounding box center [114, 44] width 36 height 5
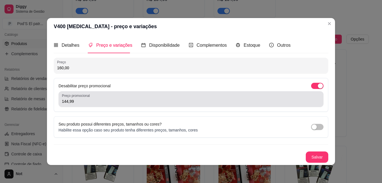
click at [76, 103] on input "144,99" at bounding box center [191, 102] width 258 height 6
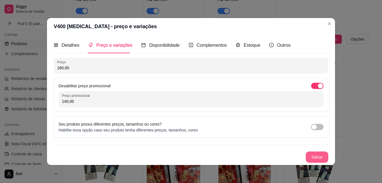
type input "140,00"
click at [319, 154] on button "Salvar" at bounding box center [317, 156] width 23 height 11
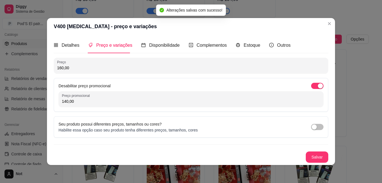
click at [142, 99] on input "140,00" at bounding box center [191, 102] width 258 height 6
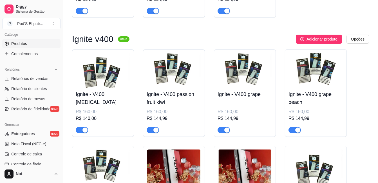
click at [175, 77] on img at bounding box center [174, 70] width 55 height 35
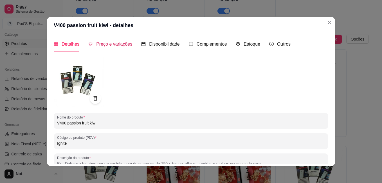
click at [119, 47] on div "Preço e variações" at bounding box center [110, 44] width 44 height 7
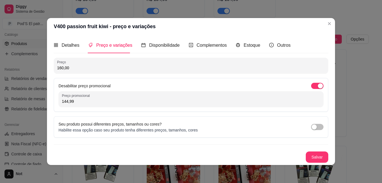
click at [88, 100] on input "144,99" at bounding box center [191, 102] width 258 height 6
paste input "0,00"
type input "140,00"
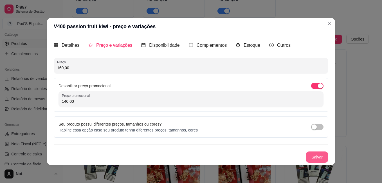
click at [314, 157] on button "Salvar" at bounding box center [317, 156] width 23 height 11
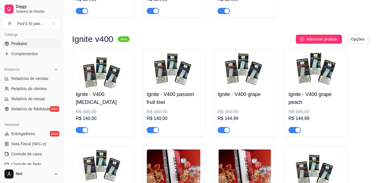
click at [240, 98] on h4 "Ignite - V400 grape" at bounding box center [245, 94] width 55 height 8
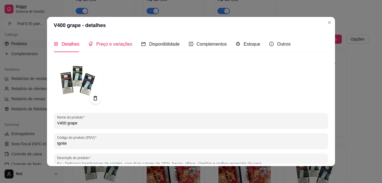
click at [116, 45] on span "Preço e variações" at bounding box center [114, 44] width 36 height 5
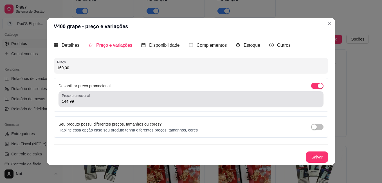
click at [82, 104] on div "144,99" at bounding box center [191, 98] width 258 height 11
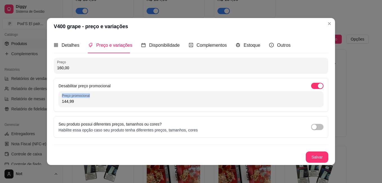
click at [82, 104] on div "144,99" at bounding box center [191, 98] width 258 height 11
paste input ".499.140,00"
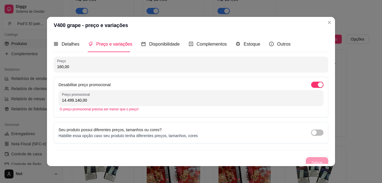
click at [75, 102] on input "14.499.140,00" at bounding box center [191, 100] width 258 height 6
paste input "Preço promocional"
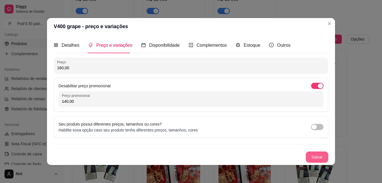
type input "140,00"
click at [314, 155] on button "Salvar" at bounding box center [317, 156] width 23 height 11
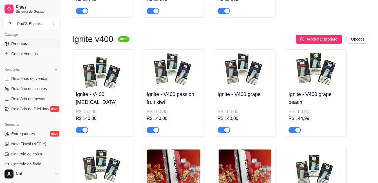
click at [322, 88] on img at bounding box center [316, 70] width 55 height 35
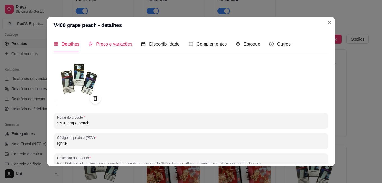
click at [112, 47] on div "Preço e variações" at bounding box center [110, 44] width 44 height 7
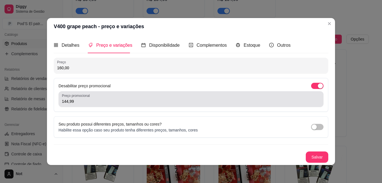
click at [94, 102] on input "144,99" at bounding box center [191, 102] width 258 height 6
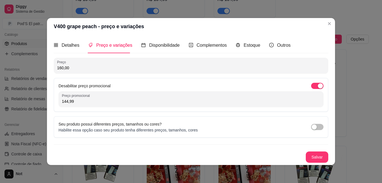
click at [94, 102] on input "144,99" at bounding box center [191, 102] width 258 height 6
paste input "0,00"
type input "140,00"
click at [316, 152] on button "Salvar" at bounding box center [317, 156] width 23 height 11
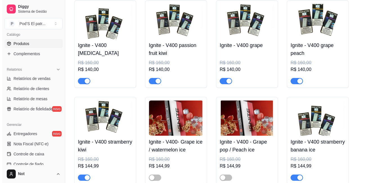
scroll to position [3120, 0]
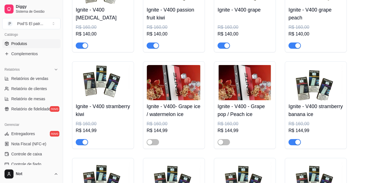
click at [104, 93] on img at bounding box center [103, 82] width 55 height 35
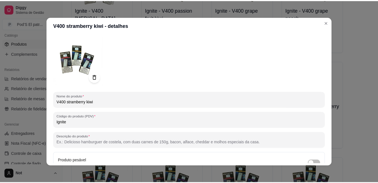
scroll to position [0, 0]
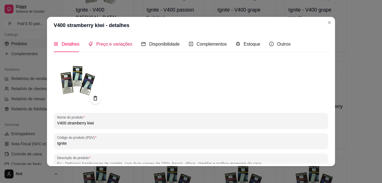
click at [109, 45] on span "Preço e variações" at bounding box center [114, 44] width 36 height 5
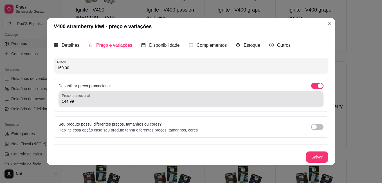
click at [99, 106] on div "Preço promocional 144,99" at bounding box center [191, 99] width 265 height 16
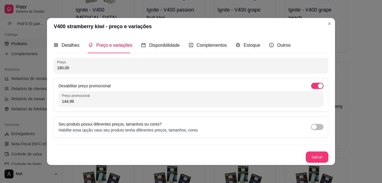
click at [99, 106] on div "Preço promocional 144,99" at bounding box center [191, 99] width 265 height 16
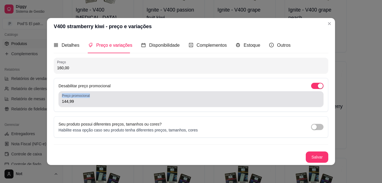
click at [99, 106] on div "Preço promocional 144,99" at bounding box center [191, 99] width 265 height 16
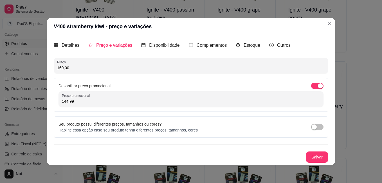
click at [93, 104] on input "144,99" at bounding box center [191, 102] width 258 height 6
paste input "0,00"
type input "140,00"
click at [319, 155] on button "Salvar" at bounding box center [317, 156] width 23 height 11
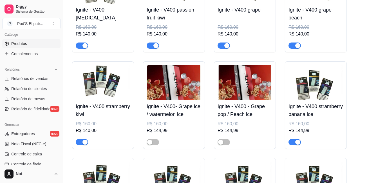
click at [294, 99] on img at bounding box center [316, 82] width 55 height 35
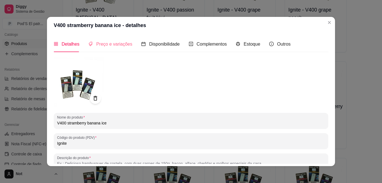
click at [116, 48] on div "Preço e variações" at bounding box center [110, 44] width 44 height 16
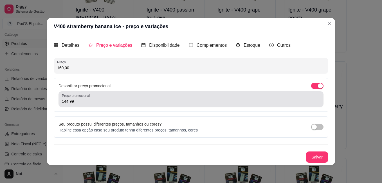
click at [105, 102] on input "144,99" at bounding box center [191, 102] width 258 height 6
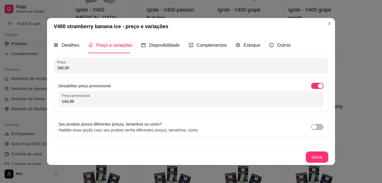
click at [105, 102] on input "144,99" at bounding box center [191, 102] width 258 height 6
paste input "0,00"
type input "140,00"
click at [307, 151] on div "Preço 160,00 Desabilitar preço promocional Preço promocional 140,00 Seu produto…" at bounding box center [191, 110] width 275 height 105
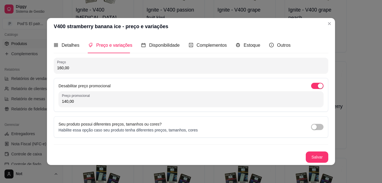
click at [307, 151] on div "Preço 160,00 Desabilitar preço promocional Preço promocional 140,00 Seu produto…" at bounding box center [191, 110] width 275 height 105
click at [318, 160] on button "Salvar" at bounding box center [317, 157] width 22 height 11
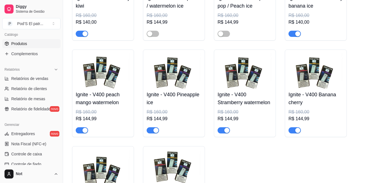
scroll to position [3261, 0]
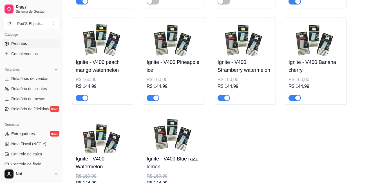
click at [97, 48] on img at bounding box center [103, 38] width 55 height 35
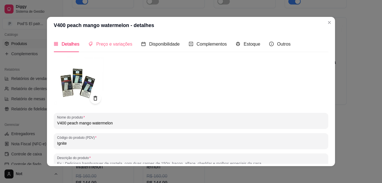
click at [108, 40] on div "Preço e variações" at bounding box center [110, 44] width 44 height 16
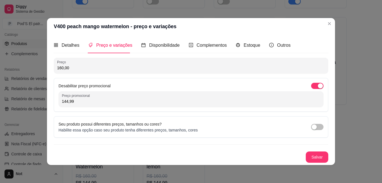
click at [99, 102] on input "144,99" at bounding box center [191, 102] width 258 height 6
paste input "0,00"
type input "140,00"
click at [325, 161] on button "Salvar" at bounding box center [317, 157] width 22 height 11
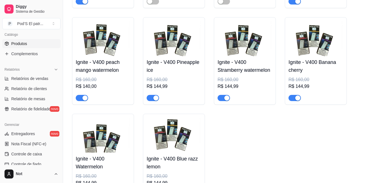
click at [170, 56] on img at bounding box center [174, 38] width 55 height 35
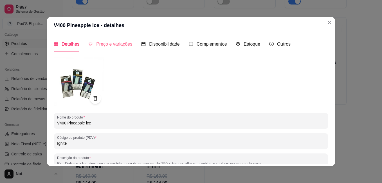
click at [114, 37] on div "Preço e variações" at bounding box center [110, 44] width 44 height 16
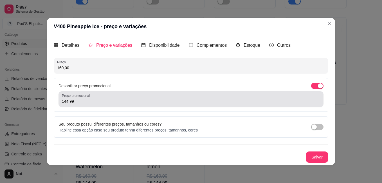
click at [92, 99] on input "144,99" at bounding box center [191, 102] width 258 height 6
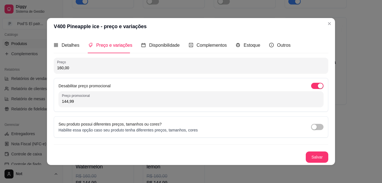
click at [92, 99] on input "144,99" at bounding box center [191, 102] width 258 height 6
paste input "0,00"
type input "140,00"
click at [320, 154] on button "Salvar" at bounding box center [317, 156] width 23 height 11
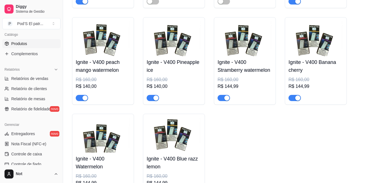
click at [252, 56] on img at bounding box center [245, 38] width 55 height 35
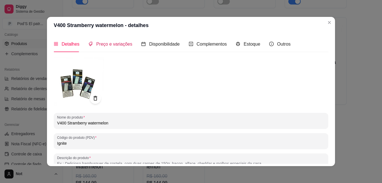
drag, startPoint x: 118, startPoint y: 46, endPoint x: 120, endPoint y: 53, distance: 6.7
click at [118, 46] on span "Preço e variações" at bounding box center [114, 44] width 36 height 5
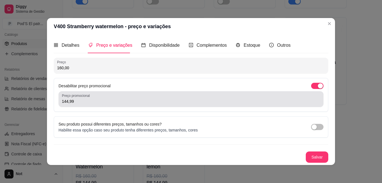
click at [118, 104] on input "144,99" at bounding box center [191, 102] width 258 height 6
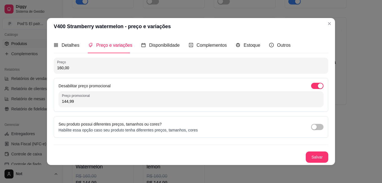
click at [118, 104] on input "144,99" at bounding box center [191, 102] width 258 height 6
paste input "0,00"
type input "140,00"
click at [322, 156] on button "Salvar" at bounding box center [317, 156] width 23 height 11
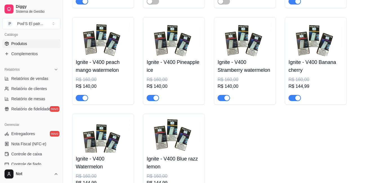
click at [313, 56] on img at bounding box center [316, 38] width 55 height 35
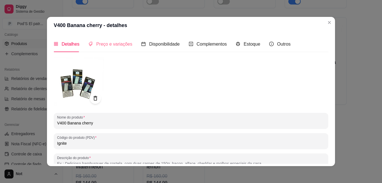
click at [124, 39] on div "Preço e variações" at bounding box center [110, 44] width 44 height 16
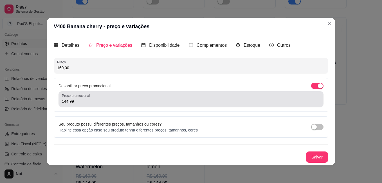
click at [86, 104] on input "144,99" at bounding box center [191, 102] width 258 height 6
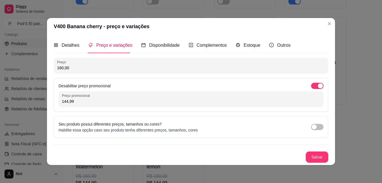
click at [86, 104] on input "144,99" at bounding box center [191, 102] width 258 height 6
paste input "0,00"
type input "140,00"
click at [318, 155] on button "Salvar" at bounding box center [317, 156] width 23 height 11
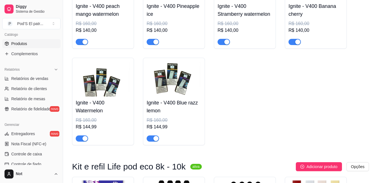
scroll to position [3317, 0]
click at [105, 96] on img at bounding box center [103, 78] width 55 height 35
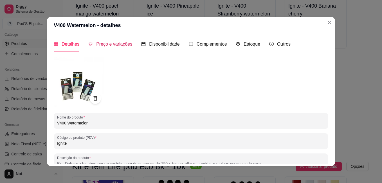
click at [120, 45] on span "Preço e variações" at bounding box center [114, 44] width 36 height 5
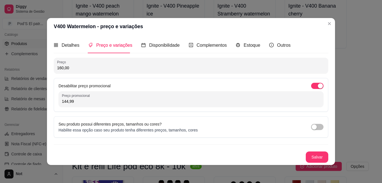
click at [66, 101] on input "144,99" at bounding box center [191, 102] width 258 height 6
paste input "0,00"
type input "140,00"
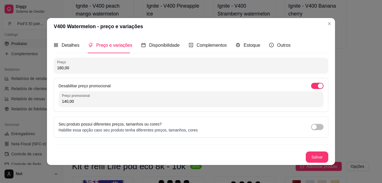
drag, startPoint x: 302, startPoint y: 155, endPoint x: 310, endPoint y: 155, distance: 7.6
click at [302, 155] on div "Salvar" at bounding box center [191, 156] width 275 height 11
click at [312, 155] on button "Salvar" at bounding box center [317, 156] width 23 height 11
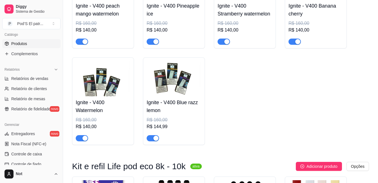
click at [166, 96] on img at bounding box center [174, 78] width 55 height 35
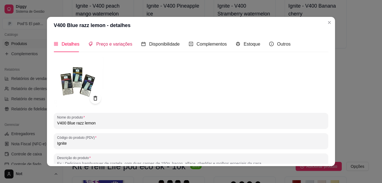
click at [114, 43] on span "Preço e variações" at bounding box center [114, 44] width 36 height 5
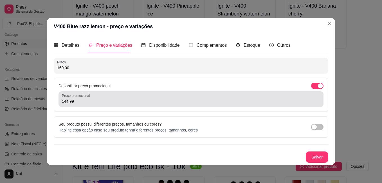
click at [90, 97] on label "Preço promocional" at bounding box center [77, 95] width 30 height 5
click at [90, 99] on input "144,99" at bounding box center [191, 102] width 258 height 6
click at [90, 97] on label "Preço promocional" at bounding box center [77, 95] width 30 height 5
click at [90, 99] on input "144,99" at bounding box center [191, 102] width 258 height 6
click at [90, 97] on label "Preço promocional" at bounding box center [77, 95] width 30 height 5
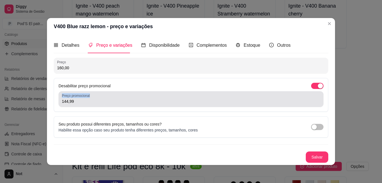
click at [90, 99] on input "144,99" at bounding box center [191, 102] width 258 height 6
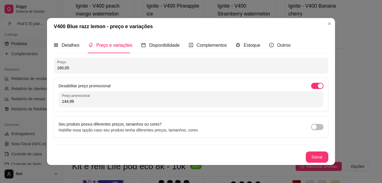
click at [165, 108] on div "Desabilitar preço promocional Preço promocional 144,99" at bounding box center [191, 95] width 275 height 34
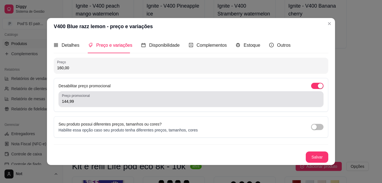
click at [157, 102] on input "144,99" at bounding box center [191, 102] width 258 height 6
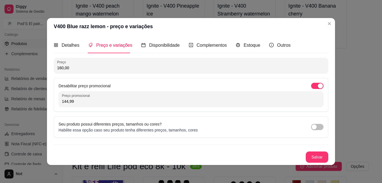
click at [157, 102] on input "144,99" at bounding box center [191, 102] width 258 height 6
paste input "0,00"
type input "140,00"
click at [318, 157] on button "Salvar" at bounding box center [317, 156] width 23 height 11
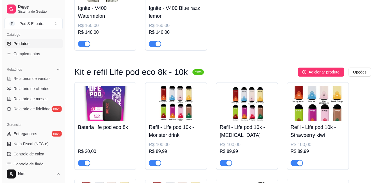
scroll to position [3402, 0]
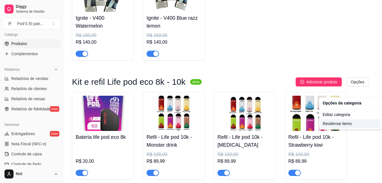
click at [337, 123] on div "Reodernar items" at bounding box center [351, 123] width 60 height 9
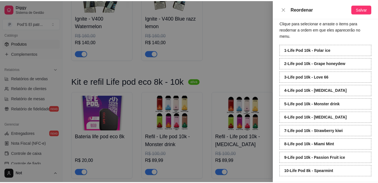
scroll to position [19, 0]
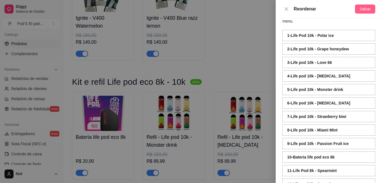
click at [365, 10] on span "Salvar" at bounding box center [365, 9] width 11 height 6
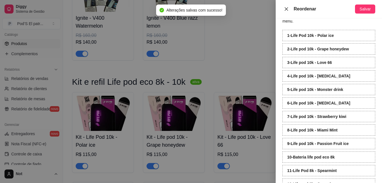
click at [286, 7] on icon "close" at bounding box center [286, 9] width 5 height 5
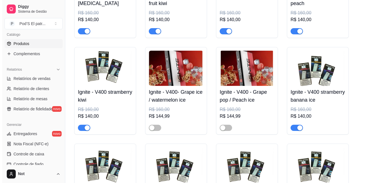
scroll to position [3121, 0]
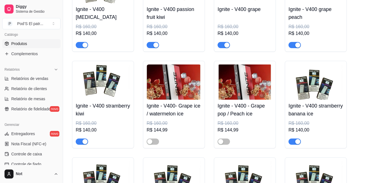
click at [157, 82] on img at bounding box center [174, 81] width 55 height 35
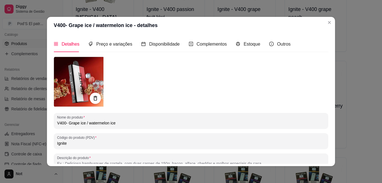
drag, startPoint x: 66, startPoint y: 123, endPoint x: 128, endPoint y: 124, distance: 61.1
click at [128, 124] on input "V400- Grape ice / watermelon ice" at bounding box center [191, 123] width 268 height 6
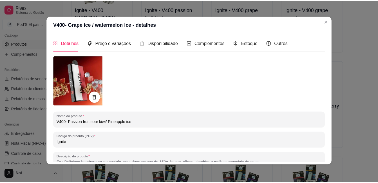
scroll to position [78, 0]
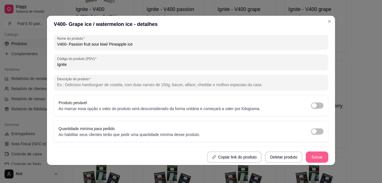
type input "V400- Passion fruit sour kiwi/ Pineapple ice"
click at [311, 153] on button "Salvar" at bounding box center [317, 157] width 22 height 11
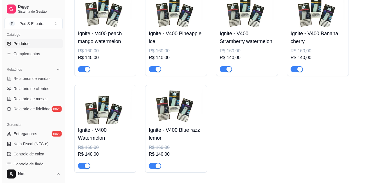
scroll to position [3149, 0]
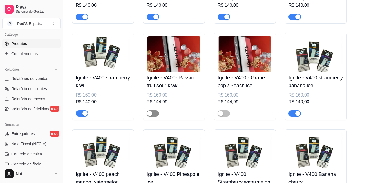
click at [152, 116] on div "button" at bounding box center [149, 113] width 5 height 5
click at [236, 55] on img at bounding box center [245, 53] width 55 height 35
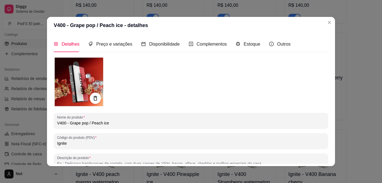
drag, startPoint x: 68, startPoint y: 123, endPoint x: 112, endPoint y: 122, distance: 44.5
click at [112, 122] on input "V400 - Grape pop / Peach ice" at bounding box center [191, 123] width 268 height 6
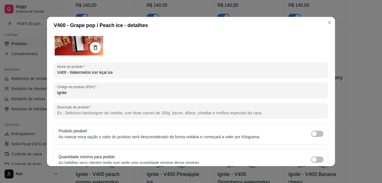
scroll to position [0, 0]
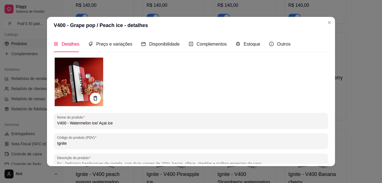
click at [93, 122] on input "V400 - Watermelon ice/ Açai ice" at bounding box center [191, 123] width 268 height 6
click at [95, 122] on input "V400 - Watermelon ice/ Açai ice" at bounding box center [191, 123] width 268 height 6
click at [130, 124] on input "V400 - Watermelon ice / Açai ice" at bounding box center [191, 123] width 268 height 6
click at [96, 124] on input "V400 - Watermelon ice / Açai ice" at bounding box center [191, 123] width 268 height 6
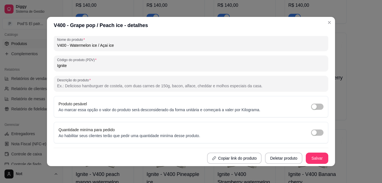
type input "V400 - Watermelon ice / Açai ice"
click at [309, 151] on div "Nome do produto V400 - Watermelon ice / Açai ice Código do produto (PDV) Ignite…" at bounding box center [191, 71] width 275 height 185
click at [309, 154] on button "Salvar" at bounding box center [317, 158] width 23 height 11
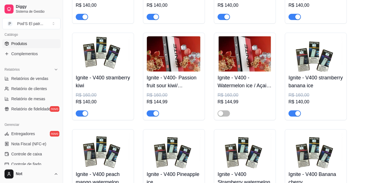
click at [183, 69] on img at bounding box center [174, 53] width 55 height 35
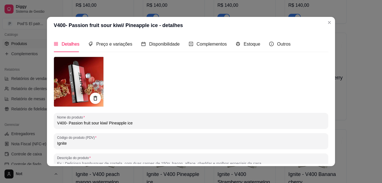
click at [103, 123] on input "V400- Passion fruit sour kiwi/ Pineapple ice" at bounding box center [191, 123] width 268 height 6
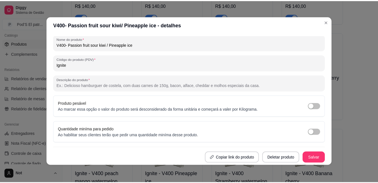
scroll to position [1, 0]
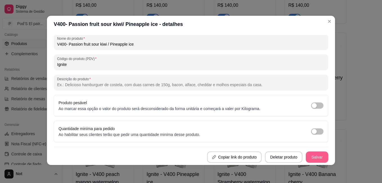
type input "V400- Passion fruit sour kiwi / Pineapple ice"
click at [309, 157] on button "Salvar" at bounding box center [317, 156] width 23 height 11
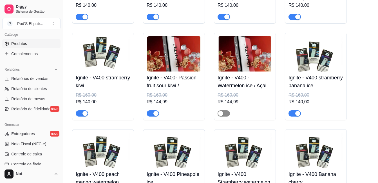
click at [226, 117] on span "button" at bounding box center [224, 113] width 12 height 6
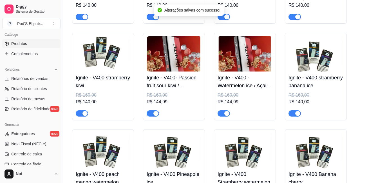
scroll to position [2952, 0]
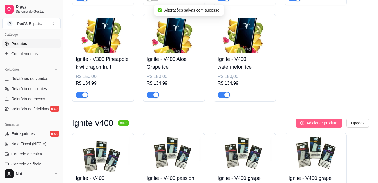
click at [324, 128] on button "Adicionar produto" at bounding box center [319, 123] width 46 height 9
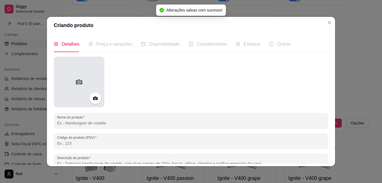
click at [90, 80] on div at bounding box center [79, 82] width 51 height 51
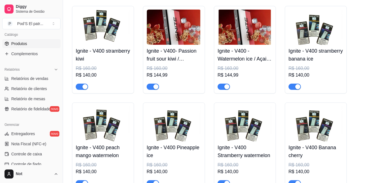
scroll to position [3177, 0]
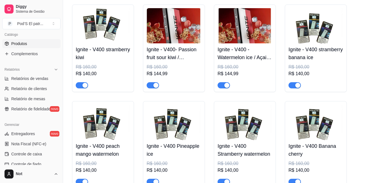
click at [192, 32] on img at bounding box center [174, 25] width 55 height 35
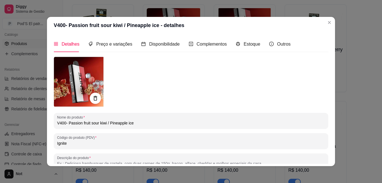
drag, startPoint x: 234, startPoint y: 28, endPoint x: 243, endPoint y: 28, distance: 9.0
click at [234, 28] on header "V400- Passion fruit sour kiwi / Pineapple ice - detalhes" at bounding box center [191, 25] width 288 height 17
click at [323, 18] on header "V400- Passion fruit sour kiwi / Pineapple ice - detalhes" at bounding box center [191, 25] width 288 height 17
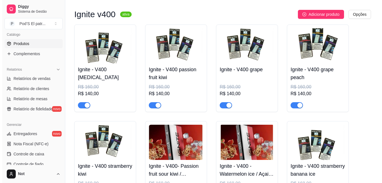
scroll to position [3036, 0]
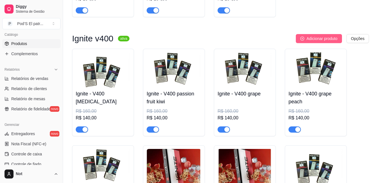
click at [316, 42] on span "Adicionar produto" at bounding box center [322, 38] width 31 height 6
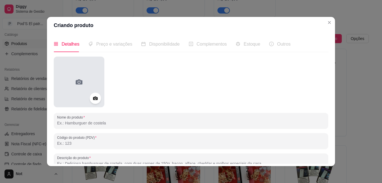
click at [90, 81] on div at bounding box center [79, 82] width 51 height 51
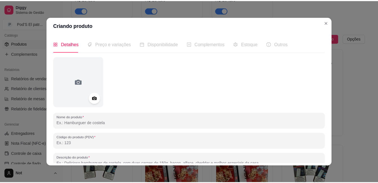
scroll to position [28, 0]
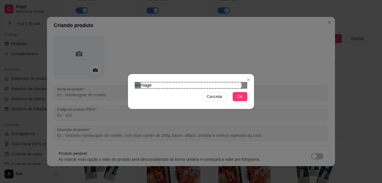
click at [262, 132] on div "Cancelar OK" at bounding box center [191, 91] width 382 height 183
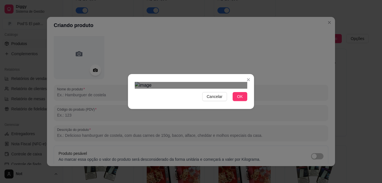
click at [254, 103] on div "Cancelar OK" at bounding box center [191, 92] width 126 height 24
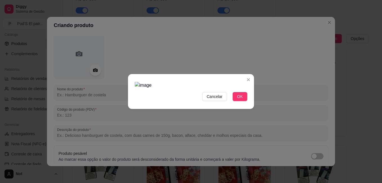
click at [221, 89] on div at bounding box center [191, 85] width 113 height 7
click at [339, 115] on div "Cancelar OK" at bounding box center [191, 91] width 382 height 183
click at [114, 23] on div "Cancelar OK" at bounding box center [191, 91] width 382 height 183
click at [248, 103] on div "Cancelar OK" at bounding box center [191, 92] width 126 height 24
click at [219, 100] on span "Cancelar" at bounding box center [215, 96] width 16 height 6
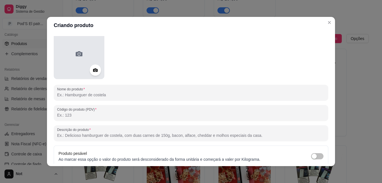
click at [85, 62] on div at bounding box center [79, 53] width 51 height 51
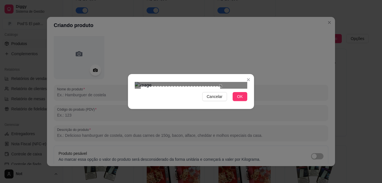
click at [253, 103] on div "Cancelar OK" at bounding box center [191, 92] width 126 height 24
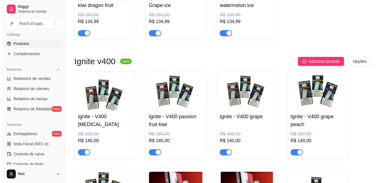
scroll to position [3008, 0]
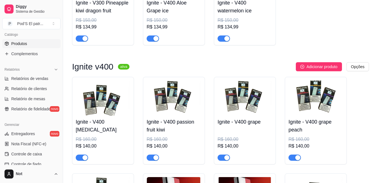
click at [307, 70] on div "Ignite V50 ativa Adicionar produto Opções Ignite V50 - V50 Icy mint R$ 75,00 V5…" at bounding box center [220, 166] width 297 height 6222
click at [312, 70] on span "Adicionar produto" at bounding box center [322, 67] width 31 height 6
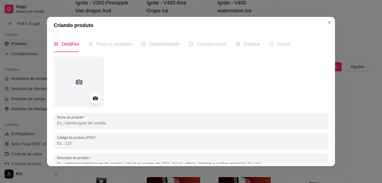
click at [90, 99] on div at bounding box center [96, 98] width 12 height 12
click at [96, 97] on icon at bounding box center [95, 98] width 6 height 6
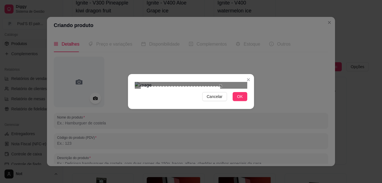
click at [249, 103] on div "Cancelar OK" at bounding box center [191, 92] width 126 height 24
click at [106, 33] on div "Cancelar OK" at bounding box center [191, 91] width 382 height 183
click at [150, 82] on div "Use the arrow keys to move the crop selection area" at bounding box center [177, 124] width 84 height 84
click at [236, 101] on button "OK" at bounding box center [240, 96] width 15 height 9
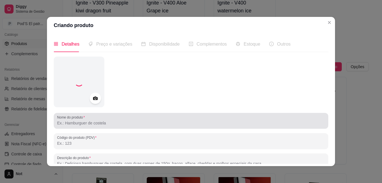
click at [163, 119] on div at bounding box center [191, 120] width 268 height 11
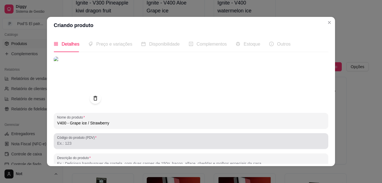
type input "V400 - Grape ice / Strawberry"
click at [140, 137] on div at bounding box center [191, 140] width 268 height 11
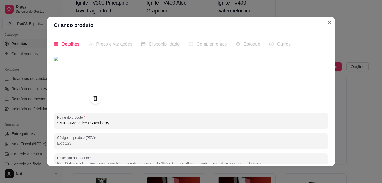
type input "U"
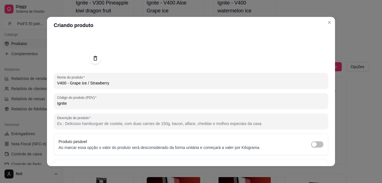
scroll to position [78, 0]
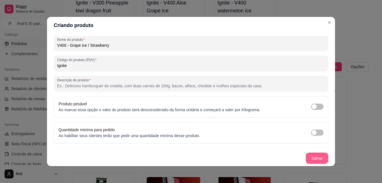
type input "Ignite"
click at [316, 156] on button "Salvar" at bounding box center [317, 158] width 23 height 11
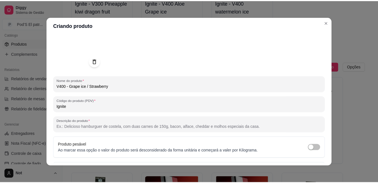
scroll to position [0, 0]
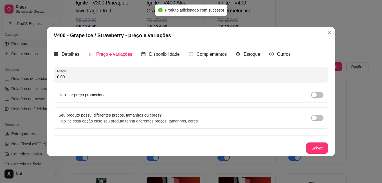
click at [96, 78] on input "0,00" at bounding box center [191, 77] width 268 height 6
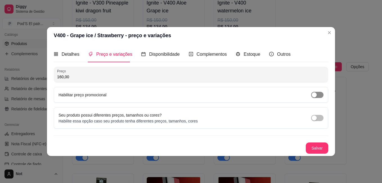
type input "160,00"
click at [318, 95] on span "button" at bounding box center [317, 95] width 12 height 6
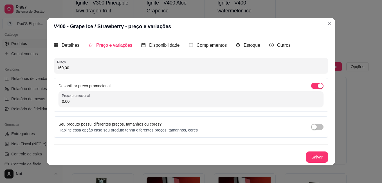
click at [217, 102] on input "0,00" at bounding box center [191, 102] width 258 height 6
type input "144,99"
click at [317, 156] on button "Salvar" at bounding box center [317, 156] width 23 height 11
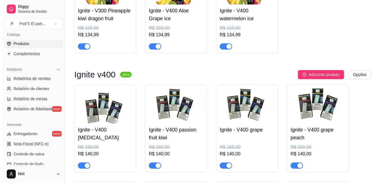
scroll to position [3008, 0]
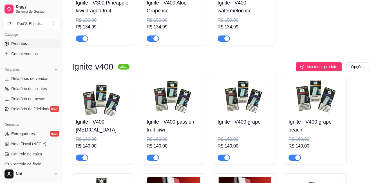
drag, startPoint x: 320, startPoint y: 81, endPoint x: 318, endPoint y: 80, distance: 3.0
click at [316, 71] on button "Adicionar produto" at bounding box center [319, 66] width 46 height 9
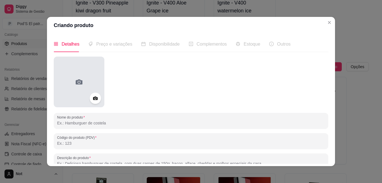
click at [89, 92] on div at bounding box center [79, 82] width 51 height 51
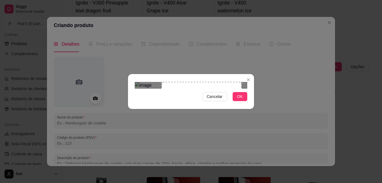
click at [103, 37] on div "Cancelar OK" at bounding box center [191, 91] width 382 height 183
click at [132, 80] on div "Cancelar OK" at bounding box center [191, 92] width 126 height 24
click at [220, 167] on div "Use the arrow keys to move the south east drag handle to change the crop select…" at bounding box center [220, 167] width 0 height 0
click at [240, 100] on span "OK" at bounding box center [240, 96] width 6 height 6
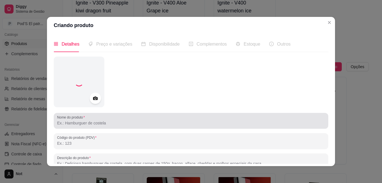
click at [126, 124] on input "Nome do produto" at bounding box center [191, 123] width 268 height 6
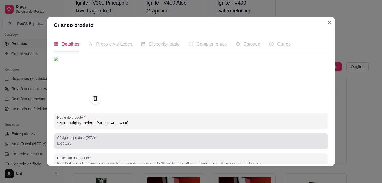
type input "V400 - Mighty melon / [MEDICAL_DATA]"
click at [119, 136] on div at bounding box center [191, 140] width 268 height 11
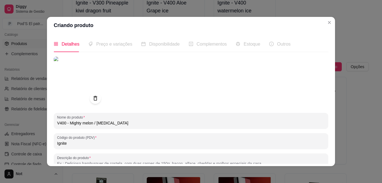
type input "Ignite"
click at [102, 42] on span "Preço e variações" at bounding box center [114, 44] width 36 height 5
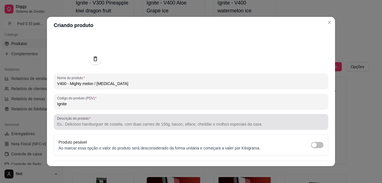
scroll to position [78, 0]
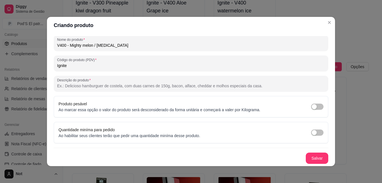
click at [309, 151] on div "Nome do produto V400 - Mighty melon / [MEDICAL_DATA] Código do produto (PDV) Ig…" at bounding box center [191, 71] width 275 height 185
click at [310, 153] on button "Salvar" at bounding box center [317, 158] width 23 height 11
click at [322, 158] on button "Salvar" at bounding box center [317, 158] width 23 height 11
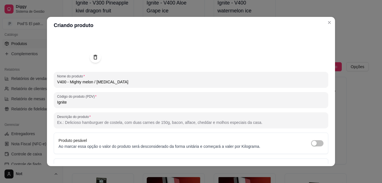
scroll to position [0, 0]
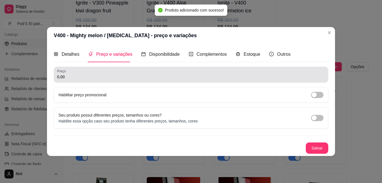
click at [90, 68] on div "Preço 0,00" at bounding box center [191, 75] width 275 height 16
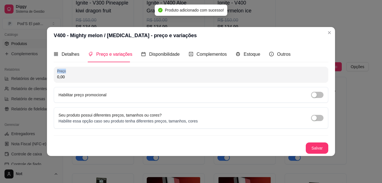
click at [90, 68] on div "Preço 0,00" at bounding box center [191, 75] width 275 height 16
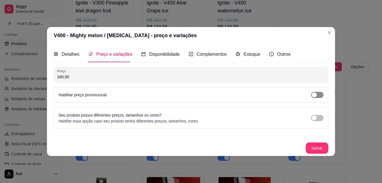
type input "160,00"
click at [317, 95] on span "button" at bounding box center [317, 95] width 12 height 6
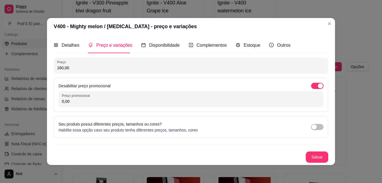
click at [165, 100] on input "0,00" at bounding box center [191, 102] width 258 height 6
type input "144,99"
click at [311, 157] on button "Salvar" at bounding box center [317, 157] width 22 height 11
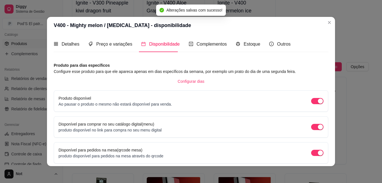
scroll to position [48, 0]
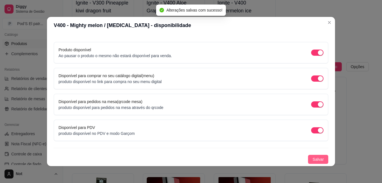
click at [313, 160] on span "Salvar" at bounding box center [318, 159] width 11 height 6
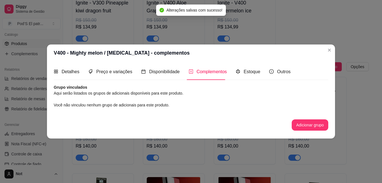
scroll to position [0, 0]
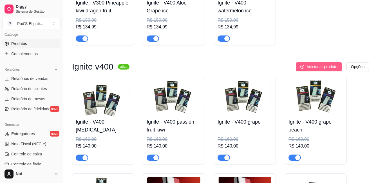
click at [336, 70] on span "Adicionar produto" at bounding box center [322, 67] width 31 height 6
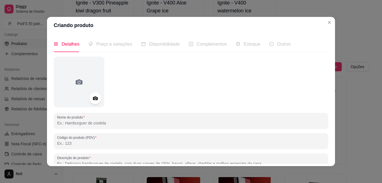
click at [94, 100] on icon at bounding box center [95, 99] width 5 height 4
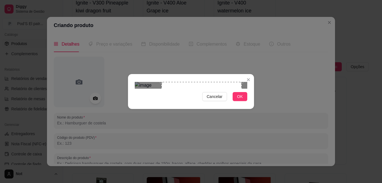
click at [114, 39] on div "Cancelar OK" at bounding box center [191, 91] width 382 height 183
click at [135, 80] on div "Cancelar OK" at bounding box center [191, 92] width 126 height 24
click at [163, 74] on section "Cancelar OK" at bounding box center [191, 91] width 126 height 35
click at [117, 27] on div "Cancelar OK" at bounding box center [191, 91] width 382 height 183
click at [208, 82] on div "Use the arrow keys to move the crop selection area" at bounding box center [175, 122] width 80 height 80
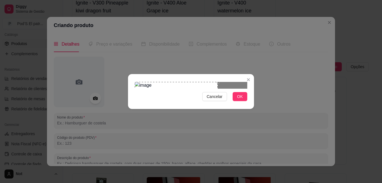
click at [218, 103] on div "Cancelar OK" at bounding box center [191, 92] width 126 height 24
click at [217, 103] on div "Cancelar OK" at bounding box center [191, 92] width 126 height 24
click at [243, 101] on button "OK" at bounding box center [240, 96] width 15 height 9
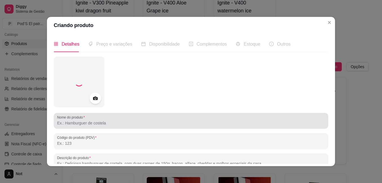
click at [149, 117] on div at bounding box center [191, 120] width 268 height 11
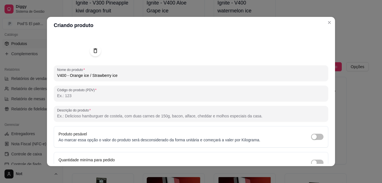
scroll to position [78, 0]
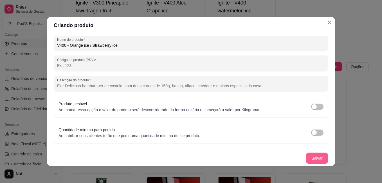
type input "V400 - Orange ice / Strawberry ice"
click at [306, 155] on button "Salvar" at bounding box center [317, 158] width 23 height 11
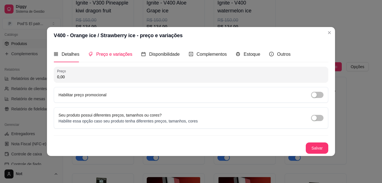
scroll to position [0, 0]
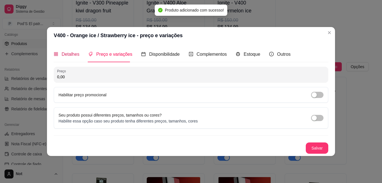
click at [66, 53] on span "Detalhes" at bounding box center [71, 54] width 18 height 5
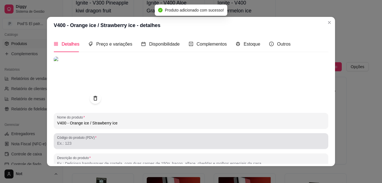
click at [70, 143] on input "Código do produto (PDV)" at bounding box center [191, 143] width 268 height 6
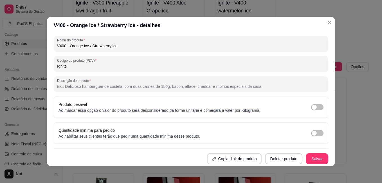
scroll to position [78, 0]
type input "Ignite"
click at [314, 162] on button "Salvar" at bounding box center [317, 158] width 22 height 11
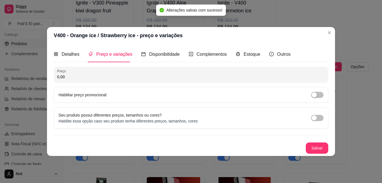
click at [83, 74] on input "0,00" at bounding box center [191, 77] width 268 height 6
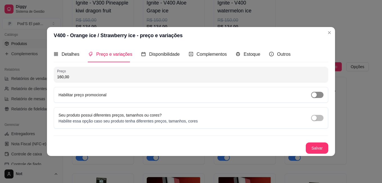
type input "160,00"
click at [314, 94] on div "button" at bounding box center [314, 94] width 5 height 5
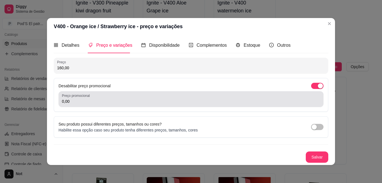
click at [148, 98] on div "0,00" at bounding box center [191, 98] width 258 height 11
click at [148, 97] on div "0,00" at bounding box center [191, 98] width 258 height 11
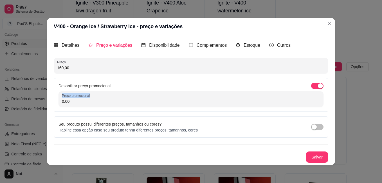
click at [148, 97] on div "0,00" at bounding box center [191, 98] width 258 height 11
type input "144,99"
click at [311, 158] on button "Salvar" at bounding box center [317, 156] width 23 height 11
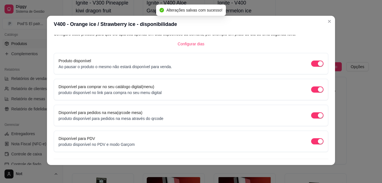
scroll to position [48, 0]
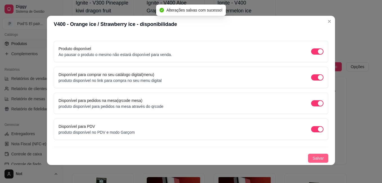
click at [313, 157] on span "Salvar" at bounding box center [318, 158] width 11 height 6
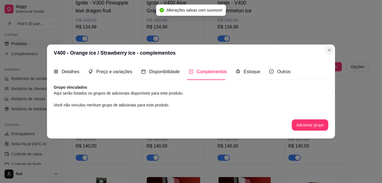
scroll to position [0, 0]
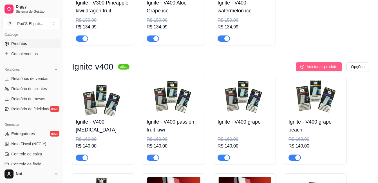
click at [322, 70] on span "Adicionar produto" at bounding box center [322, 67] width 31 height 6
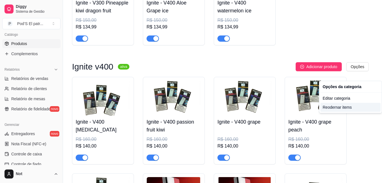
click at [337, 106] on div "Reodernar items" at bounding box center [351, 107] width 60 height 9
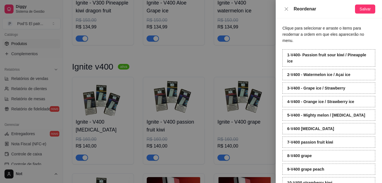
click at [366, 4] on div "Reordenar Salvar" at bounding box center [329, 9] width 106 height 18
click at [366, 6] on span "Salvar" at bounding box center [365, 9] width 11 height 6
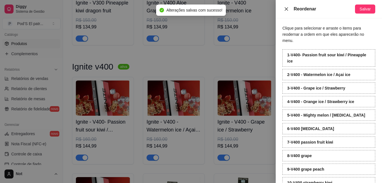
click at [283, 9] on button "Close" at bounding box center [287, 8] width 8 height 5
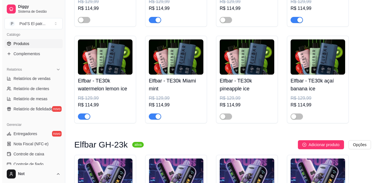
scroll to position [4894, 0]
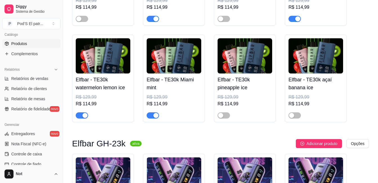
click at [322, 73] on img at bounding box center [316, 55] width 55 height 35
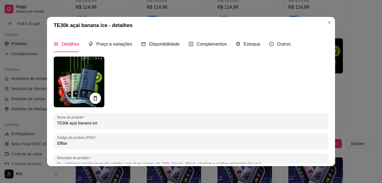
drag, startPoint x: 67, startPoint y: 122, endPoint x: 98, endPoint y: 123, distance: 31.0
click at [98, 123] on input "TE30k açaí banana ice" at bounding box center [191, 123] width 268 height 6
drag, startPoint x: 65, startPoint y: 122, endPoint x: 30, endPoint y: 124, distance: 35.5
click at [29, 124] on div "TE30k açaí banana ice - detalhes Detalhes Preço e variações Disponibilidade Com…" at bounding box center [191, 91] width 382 height 183
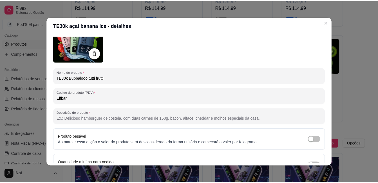
scroll to position [78, 0]
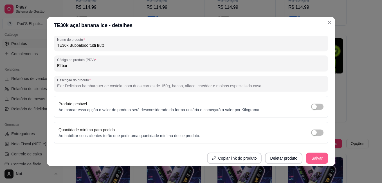
type input "TE30k Bubbalooo tutti frutti"
click at [310, 157] on button "Salvar" at bounding box center [317, 158] width 23 height 11
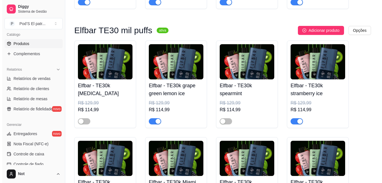
scroll to position [4782, 0]
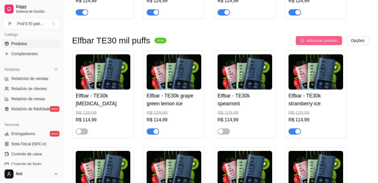
click at [314, 44] on span "Adicionar produto" at bounding box center [322, 40] width 31 height 6
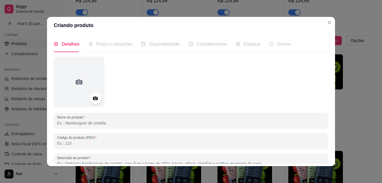
click at [96, 101] on icon at bounding box center [95, 98] width 6 height 6
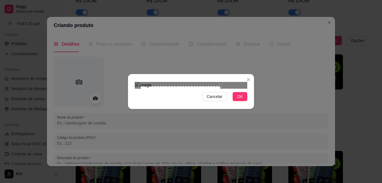
click at [220, 158] on div "Cancelar OK" at bounding box center [191, 91] width 382 height 183
click at [114, 40] on div "Cancelar OK" at bounding box center [191, 91] width 382 height 183
click at [145, 82] on div "Use the arrow keys to move the crop selection area" at bounding box center [177, 124] width 84 height 84
click at [240, 100] on span "OK" at bounding box center [240, 96] width 6 height 6
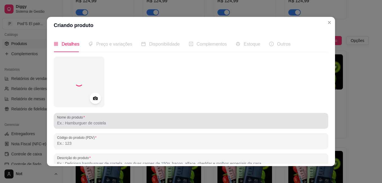
click at [126, 120] on div at bounding box center [191, 120] width 268 height 11
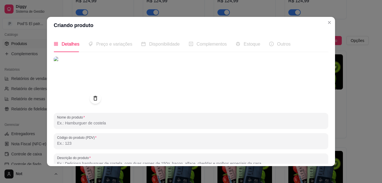
paste input "TE30k"
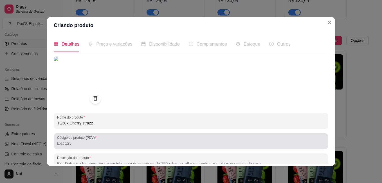
type input "TE30k Cherry strazz"
click at [78, 140] on div at bounding box center [191, 140] width 268 height 11
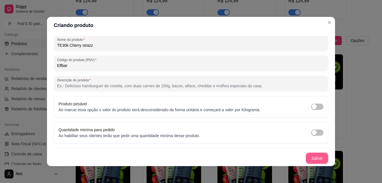
type input "Elfbar"
click at [310, 156] on button "Salvar" at bounding box center [317, 158] width 23 height 11
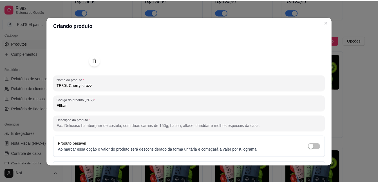
scroll to position [0, 0]
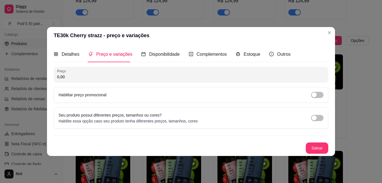
click at [112, 45] on div "Detalhes Preço e variações Disponibilidade Complementos Estoque Outros Nome do …" at bounding box center [191, 100] width 288 height 112
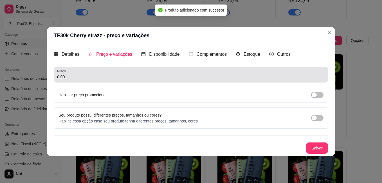
click at [110, 72] on div "0,00" at bounding box center [191, 74] width 268 height 11
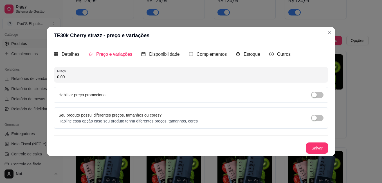
click at [84, 77] on input "0,00" at bounding box center [191, 77] width 268 height 6
type input "129,99"
click at [316, 96] on div "button" at bounding box center [314, 94] width 5 height 5
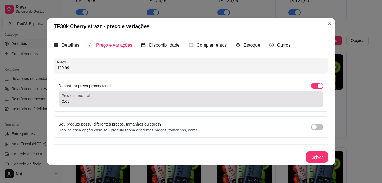
click at [129, 95] on div "0,00" at bounding box center [191, 98] width 258 height 11
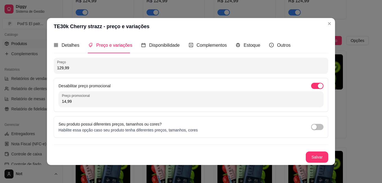
click at [64, 101] on input "14,99" at bounding box center [191, 102] width 258 height 6
type input "114,99"
click at [318, 158] on button "Salvar" at bounding box center [317, 156] width 23 height 11
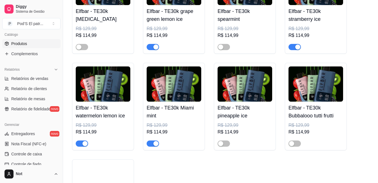
scroll to position [4894, 0]
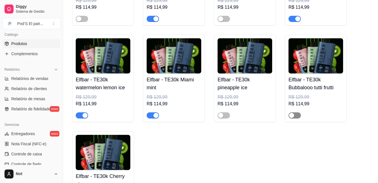
click at [295, 119] on span "button" at bounding box center [295, 115] width 12 height 6
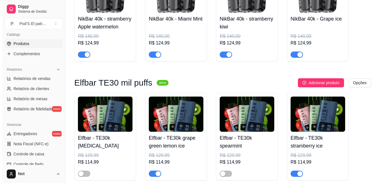
scroll to position [4725, 0]
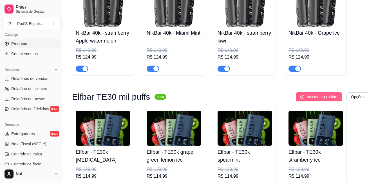
click at [308, 100] on span "Adicionar produto" at bounding box center [322, 97] width 31 height 6
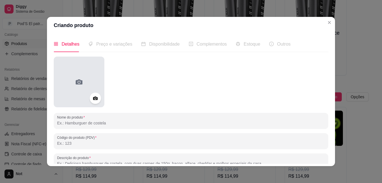
click at [91, 104] on div at bounding box center [79, 82] width 51 height 51
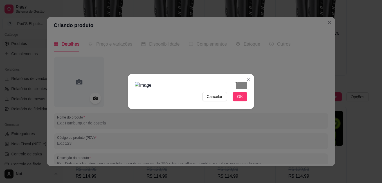
click at [107, 55] on div "Cancelar OK" at bounding box center [191, 91] width 382 height 183
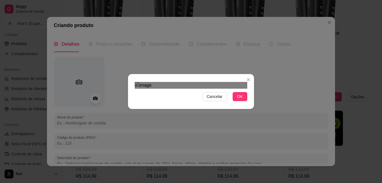
click at [227, 89] on div at bounding box center [191, 85] width 113 height 7
click at [221, 100] on span "Cancelar" at bounding box center [215, 96] width 16 height 6
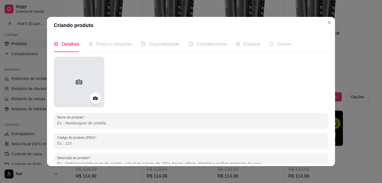
click at [78, 86] on icon at bounding box center [79, 81] width 9 height 9
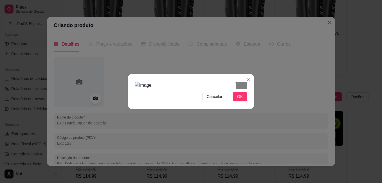
click at [175, 82] on div "Use the arrow keys to move the crop selection area" at bounding box center [185, 120] width 101 height 76
click at [221, 89] on div at bounding box center [191, 85] width 113 height 7
click at [238, 101] on button "OK" at bounding box center [240, 96] width 15 height 9
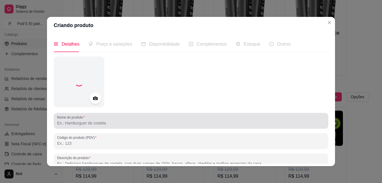
click at [172, 123] on input "Nome do produto" at bounding box center [191, 123] width 268 height 6
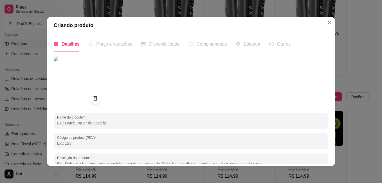
paste input "TE30k"
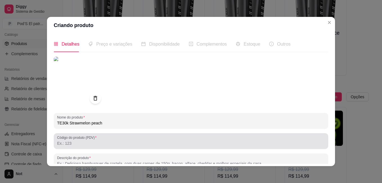
type input "TE30k Strawmelon peach"
click at [116, 144] on input "Código do produto (PDV)" at bounding box center [191, 143] width 268 height 6
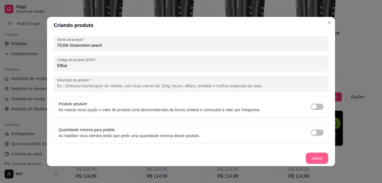
type input "Elfbar"
click at [310, 156] on button "Salvar" at bounding box center [317, 158] width 23 height 11
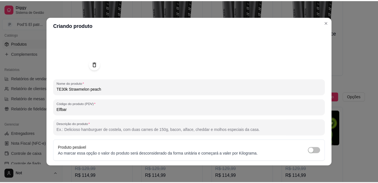
scroll to position [0, 0]
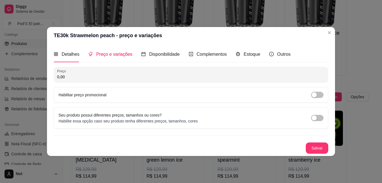
click at [119, 45] on div "Detalhes Preço e variações Disponibilidade Complementos Estoque Outros Nome do …" at bounding box center [191, 100] width 288 height 112
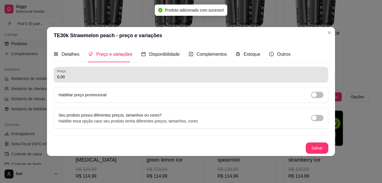
click at [57, 80] on div "0,00" at bounding box center [191, 74] width 268 height 11
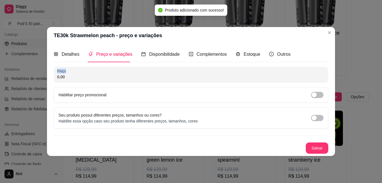
click at [57, 80] on div "0,00" at bounding box center [191, 74] width 268 height 11
click at [64, 79] on input "0,00" at bounding box center [191, 77] width 268 height 6
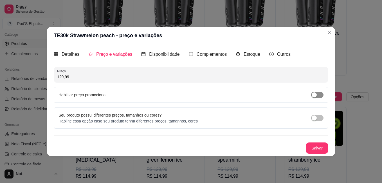
type input "129,99"
click at [322, 93] on span "button" at bounding box center [317, 95] width 12 height 6
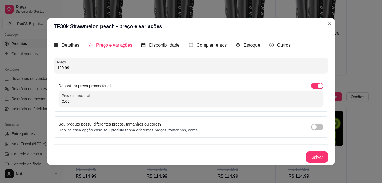
click at [197, 104] on input "0,00" at bounding box center [191, 102] width 258 height 6
type input "114,99"
click at [316, 156] on button "Salvar" at bounding box center [317, 156] width 23 height 11
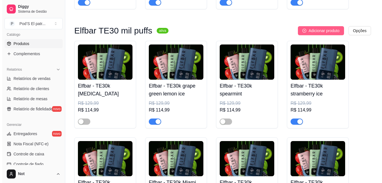
scroll to position [4782, 0]
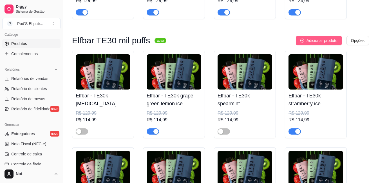
click at [317, 44] on span "Adicionar produto" at bounding box center [322, 40] width 31 height 6
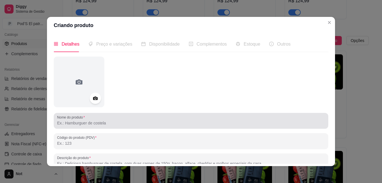
click at [156, 122] on input "Nome do produto" at bounding box center [191, 123] width 268 height 6
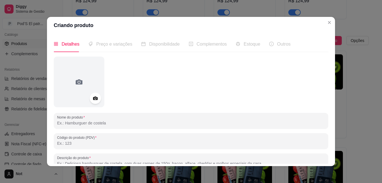
paste input "TE30k"
click at [94, 100] on icon at bounding box center [95, 99] width 5 height 4
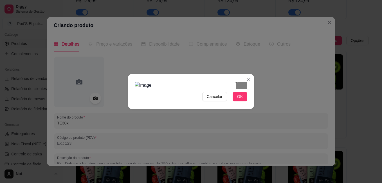
click at [158, 82] on div "Use the arrow keys to move the crop selection area" at bounding box center [185, 120] width 101 height 76
click at [221, 103] on div "Cancelar OK" at bounding box center [191, 92] width 126 height 24
click at [236, 101] on button "OK" at bounding box center [240, 96] width 15 height 9
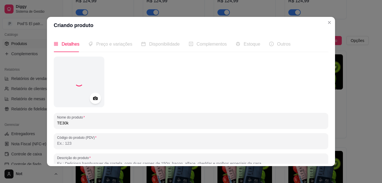
click at [168, 122] on input "TE30k" at bounding box center [191, 123] width 268 height 6
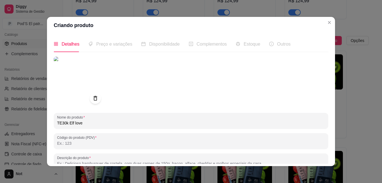
type input "TE30k Elf love"
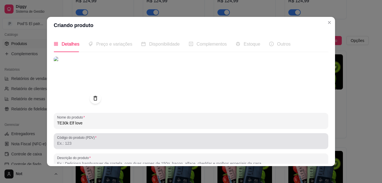
click at [171, 137] on div at bounding box center [191, 140] width 268 height 11
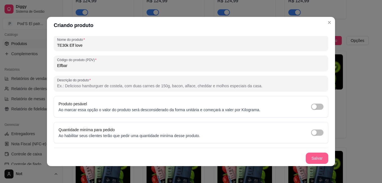
type input "Elfbar"
click at [310, 162] on button "Salvar" at bounding box center [317, 158] width 23 height 11
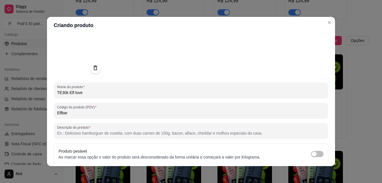
scroll to position [0, 0]
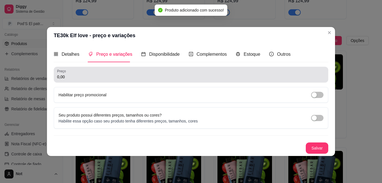
click at [72, 78] on input "0,00" at bounding box center [191, 77] width 268 height 6
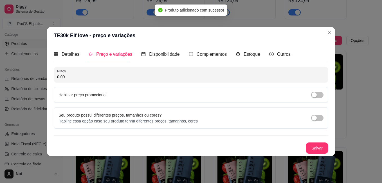
click at [72, 78] on input "0,00" at bounding box center [191, 77] width 268 height 6
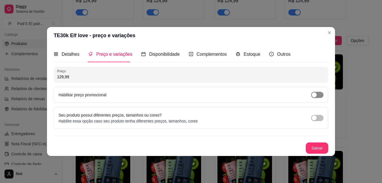
type input "129,99"
click at [319, 95] on span "button" at bounding box center [317, 95] width 12 height 6
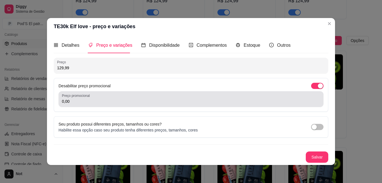
click at [175, 98] on div "0,00" at bounding box center [191, 98] width 258 height 11
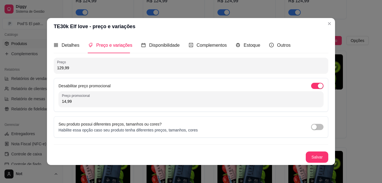
click at [64, 102] on input "14,99" at bounding box center [191, 102] width 258 height 6
type input "114,99"
click at [316, 151] on div "Preço 129,99 Desabilitar preço promocional Preço promocional 114,99 Seu produto…" at bounding box center [191, 110] width 275 height 105
click at [317, 158] on button "Salvar" at bounding box center [317, 157] width 22 height 11
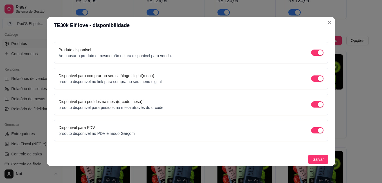
scroll to position [1, 0]
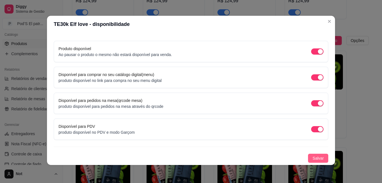
click at [313, 155] on span "Salvar" at bounding box center [318, 158] width 11 height 6
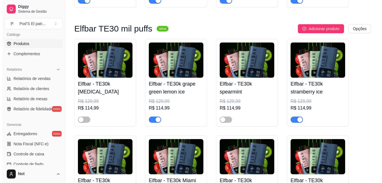
scroll to position [4782, 0]
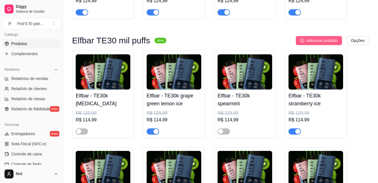
click at [315, 44] on span "Adicionar produto" at bounding box center [322, 40] width 31 height 6
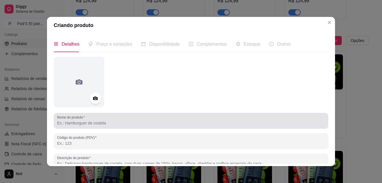
click at [104, 116] on div at bounding box center [191, 120] width 268 height 11
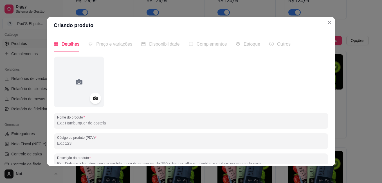
paste input "TE30k"
type input "TE30k Bubbaloo grape"
click at [97, 101] on icon at bounding box center [95, 98] width 6 height 6
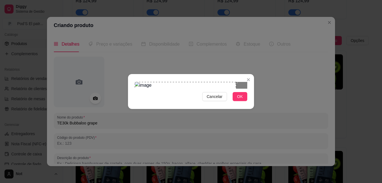
click at [141, 82] on div "Use the arrow keys to move the crop selection area" at bounding box center [185, 120] width 101 height 76
click at [221, 89] on div at bounding box center [191, 85] width 113 height 7
click at [240, 100] on span "OK" at bounding box center [240, 96] width 6 height 6
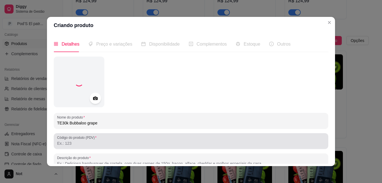
click at [99, 138] on div at bounding box center [191, 140] width 268 height 11
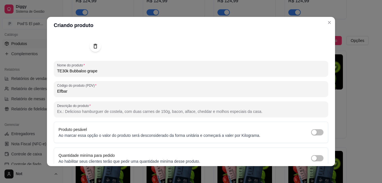
scroll to position [78, 0]
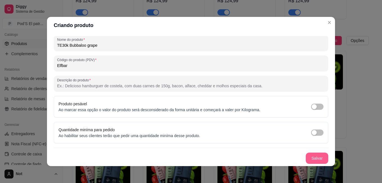
type input "Elfbar"
click at [313, 157] on button "Salvar" at bounding box center [317, 158] width 23 height 11
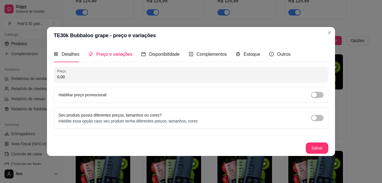
scroll to position [0, 0]
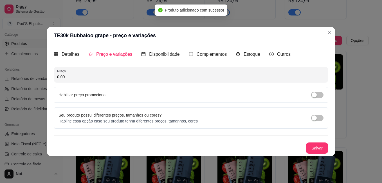
click at [86, 79] on input "0,00" at bounding box center [191, 77] width 268 height 6
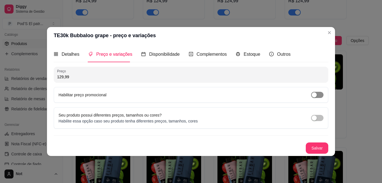
type input "129,99"
click at [315, 97] on div "button" at bounding box center [314, 94] width 5 height 5
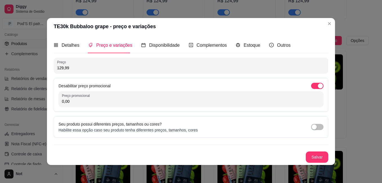
click at [160, 101] on input "0,00" at bounding box center [191, 102] width 258 height 6
type input "114,99"
click at [309, 159] on button "Salvar" at bounding box center [317, 156] width 23 height 11
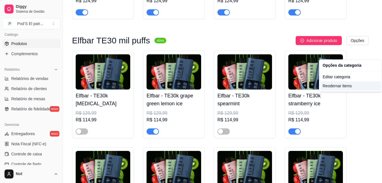
click at [341, 85] on div "Reodernar items" at bounding box center [351, 85] width 60 height 9
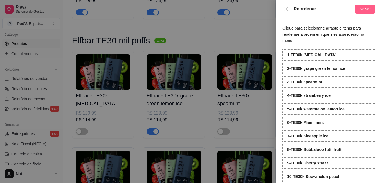
click at [363, 5] on button "Salvar" at bounding box center [365, 9] width 20 height 9
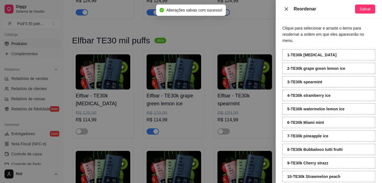
click at [287, 8] on icon "close" at bounding box center [286, 9] width 5 height 5
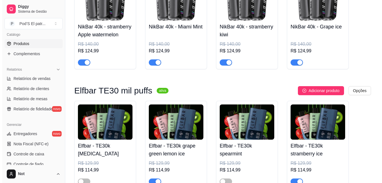
scroll to position [4703, 0]
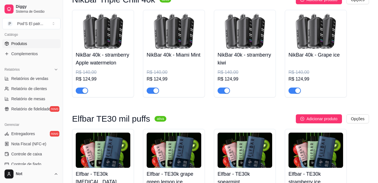
click at [296, 48] on img at bounding box center [316, 31] width 55 height 35
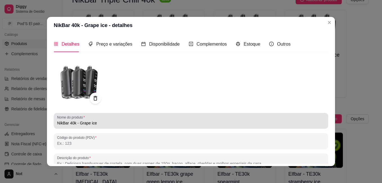
click at [78, 119] on label "Nome do produto" at bounding box center [72, 117] width 30 height 5
click at [78, 120] on input "NikBar 40k - Grape ice" at bounding box center [191, 123] width 268 height 6
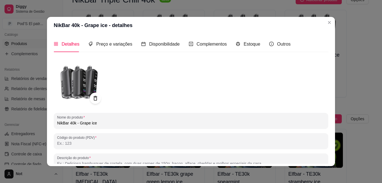
drag, startPoint x: 77, startPoint y: 120, endPoint x: 108, endPoint y: 121, distance: 31.0
click at [108, 121] on input "NikBar 40k - Grape ice" at bounding box center [191, 123] width 268 height 6
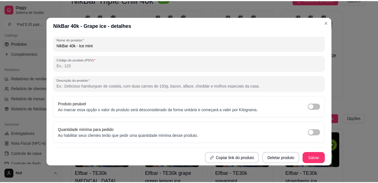
scroll to position [1, 0]
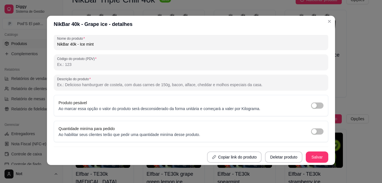
type input "NikBar 40k - Ice mint"
click at [306, 157] on button "Salvar" at bounding box center [317, 157] width 22 height 11
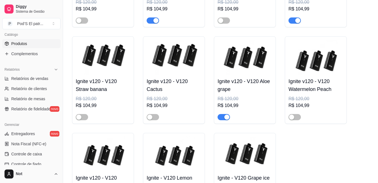
scroll to position [1828, 0]
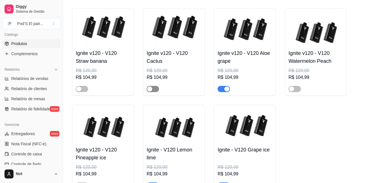
click at [147, 92] on span "button" at bounding box center [153, 89] width 12 height 6
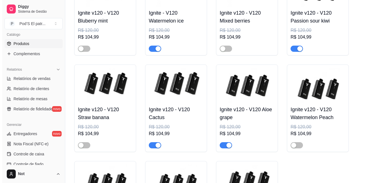
scroll to position [1715, 0]
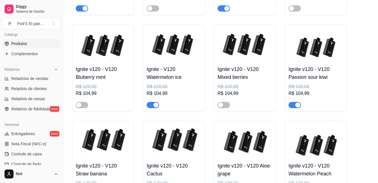
click at [236, 56] on img at bounding box center [245, 45] width 55 height 35
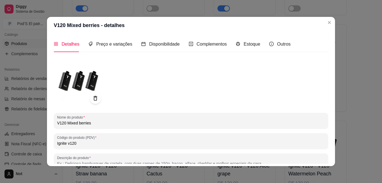
drag, startPoint x: 65, startPoint y: 122, endPoint x: 96, endPoint y: 123, distance: 31.0
click at [96, 123] on input "V120 Mixed berries" at bounding box center [191, 123] width 268 height 6
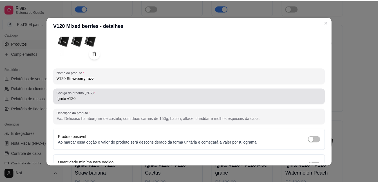
scroll to position [78, 0]
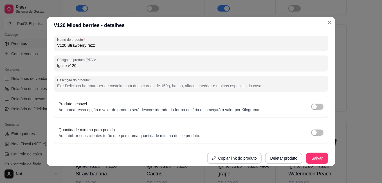
type input "V120 Strawberry razz"
click at [309, 152] on div "Nome do produto V120 Strawberry razz Código do produto (PDV) Ignite v120 Descri…" at bounding box center [191, 71] width 275 height 185
click at [309, 155] on button "Salvar" at bounding box center [317, 158] width 23 height 11
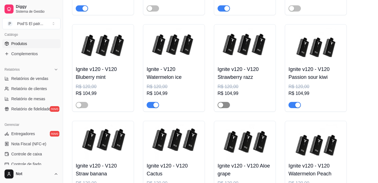
click at [219, 108] on div "button" at bounding box center [220, 104] width 5 height 5
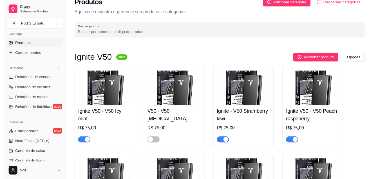
scroll to position [0, 0]
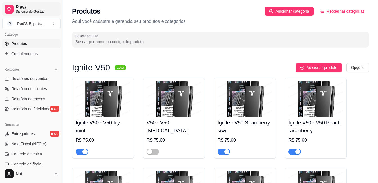
click at [12, 8] on div at bounding box center [9, 9] width 9 height 9
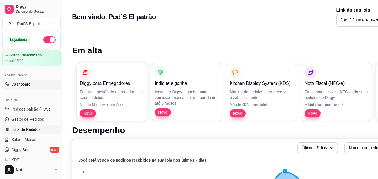
click at [35, 128] on span "Lista de Pedidos" at bounding box center [25, 129] width 29 height 6
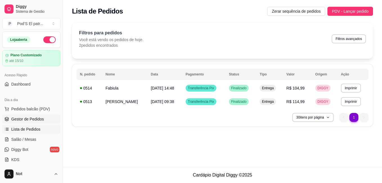
click at [34, 123] on link "Gestor de Pedidos" at bounding box center [31, 119] width 58 height 9
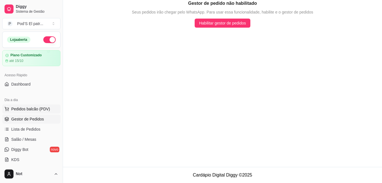
click at [40, 110] on span "Pedidos balcão (PDV)" at bounding box center [30, 109] width 39 height 6
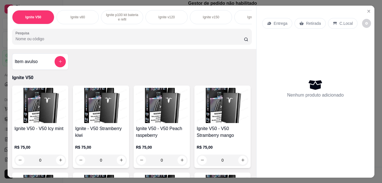
scroll to position [141, 0]
click at [367, 9] on icon "Close" at bounding box center [369, 11] width 5 height 5
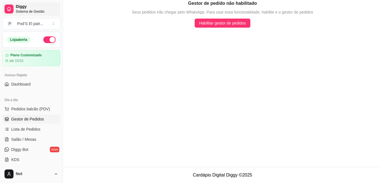
click at [14, 6] on link "Diggy Sistema de Gestão" at bounding box center [31, 9] width 58 height 14
